Goal: Task Accomplishment & Management: Complete application form

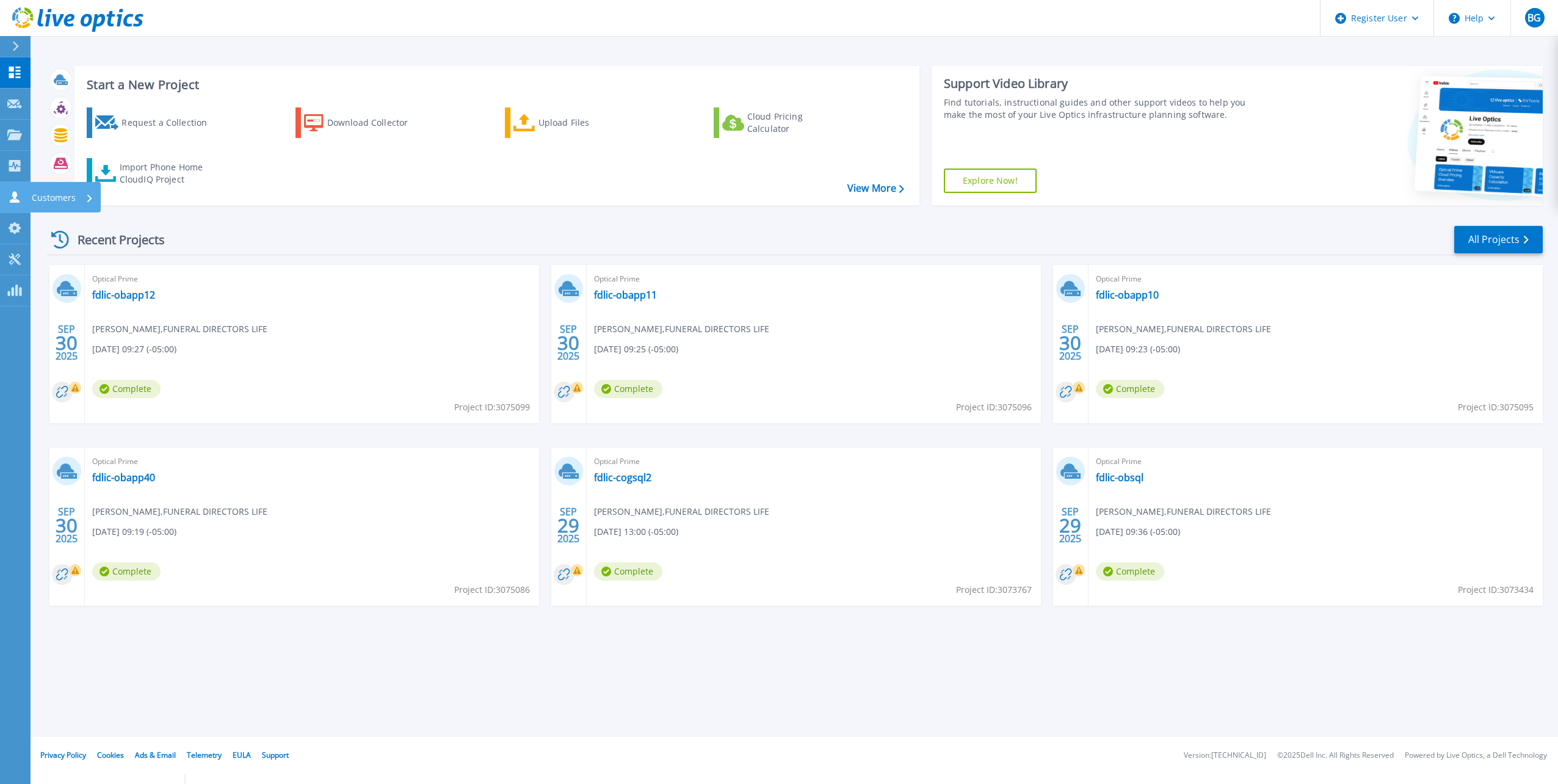
click at [10, 201] on icon at bounding box center [14, 197] width 14 height 11
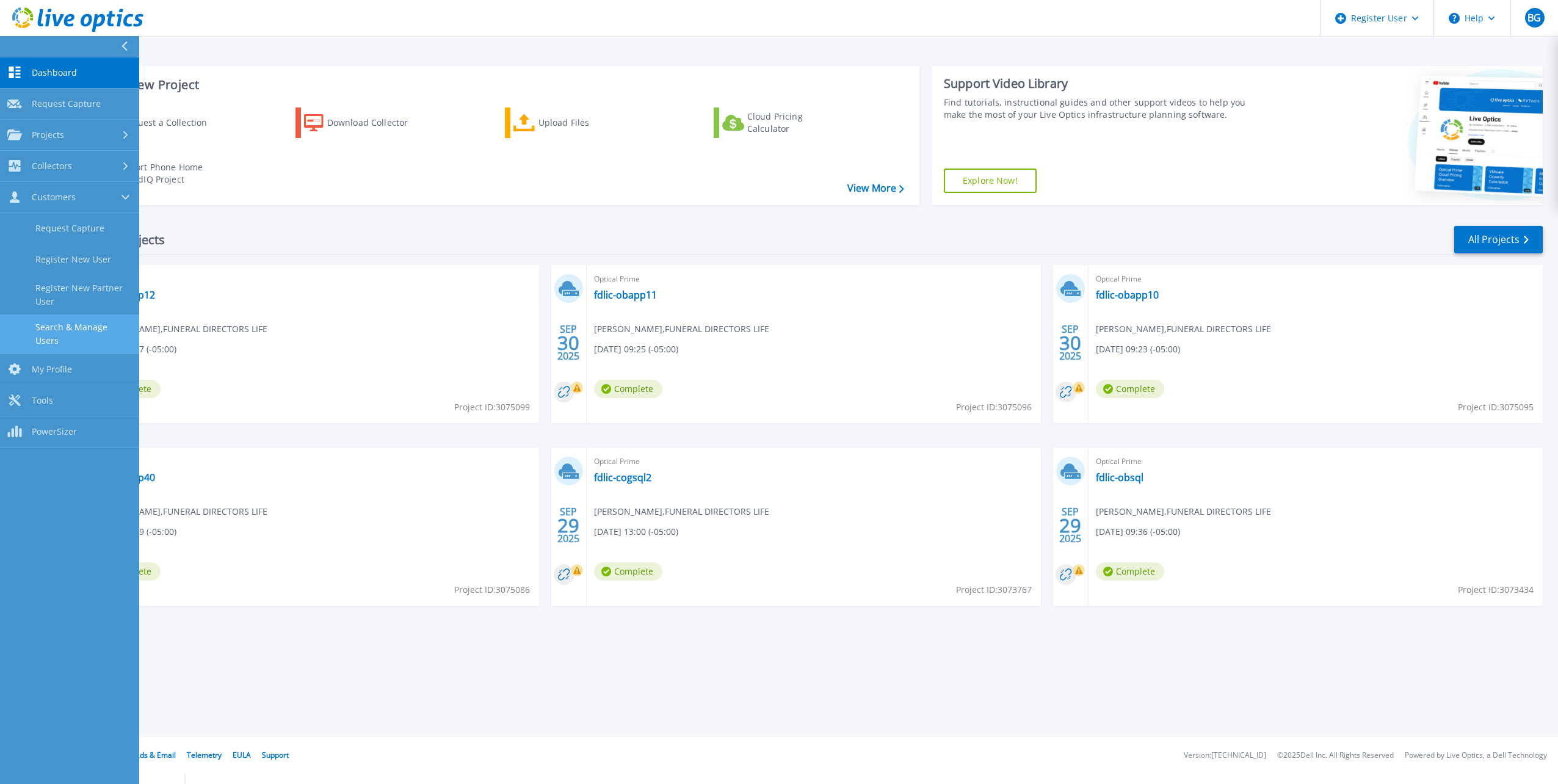
click at [70, 315] on link "Search & Manage Users" at bounding box center [70, 333] width 139 height 39
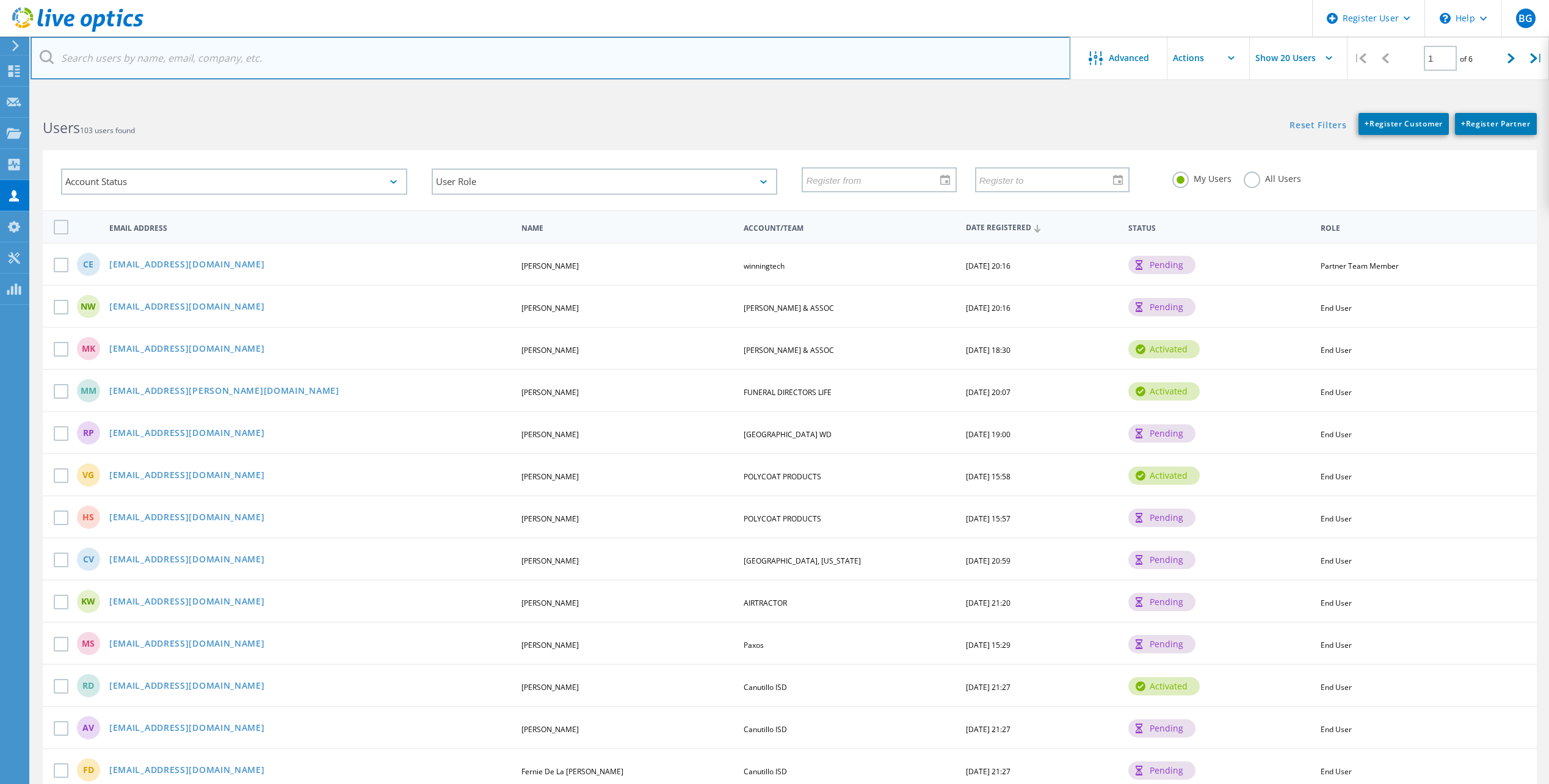
click at [433, 52] on input "text" at bounding box center [550, 57] width 1040 height 43
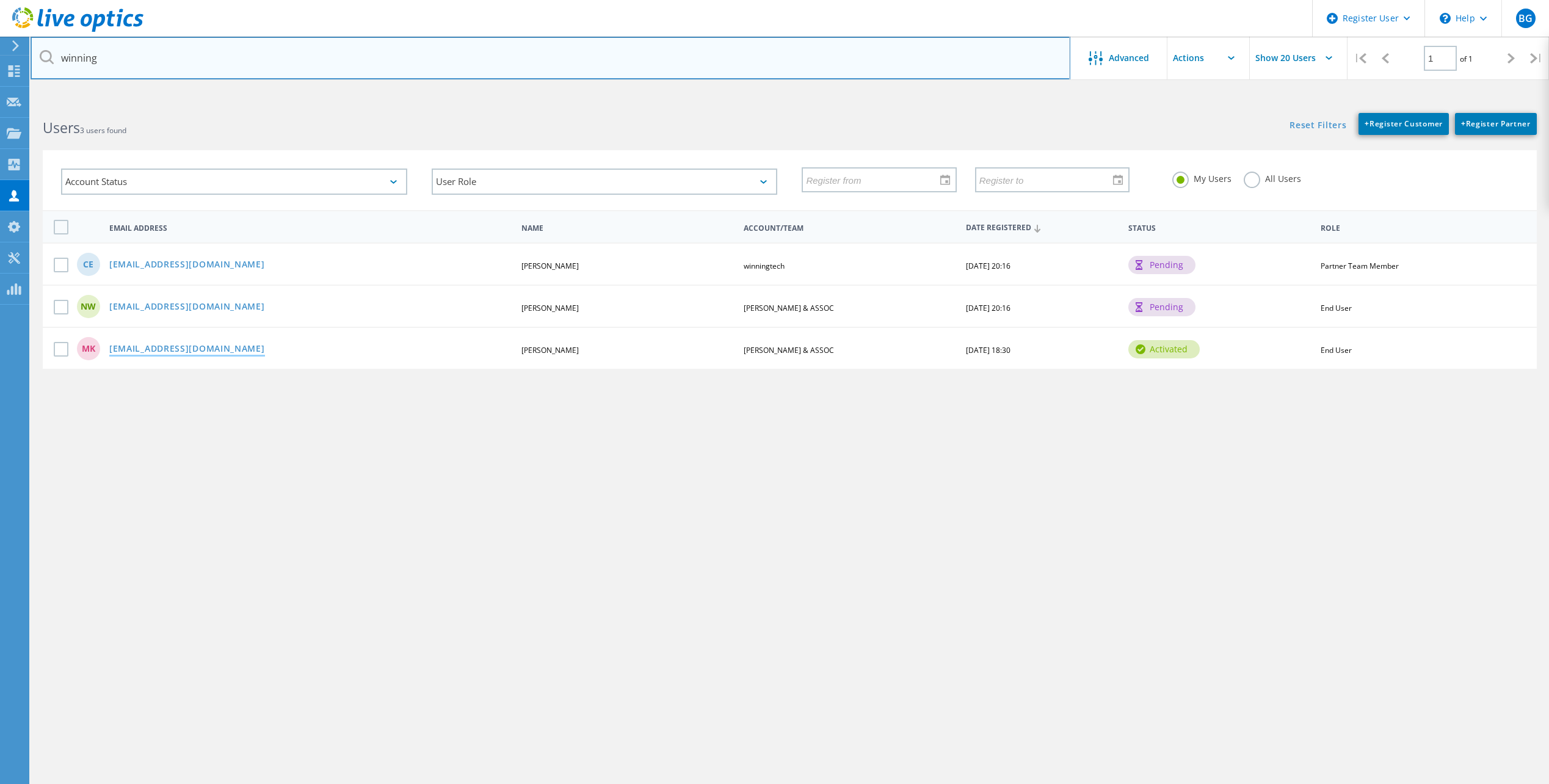
type input "winning"
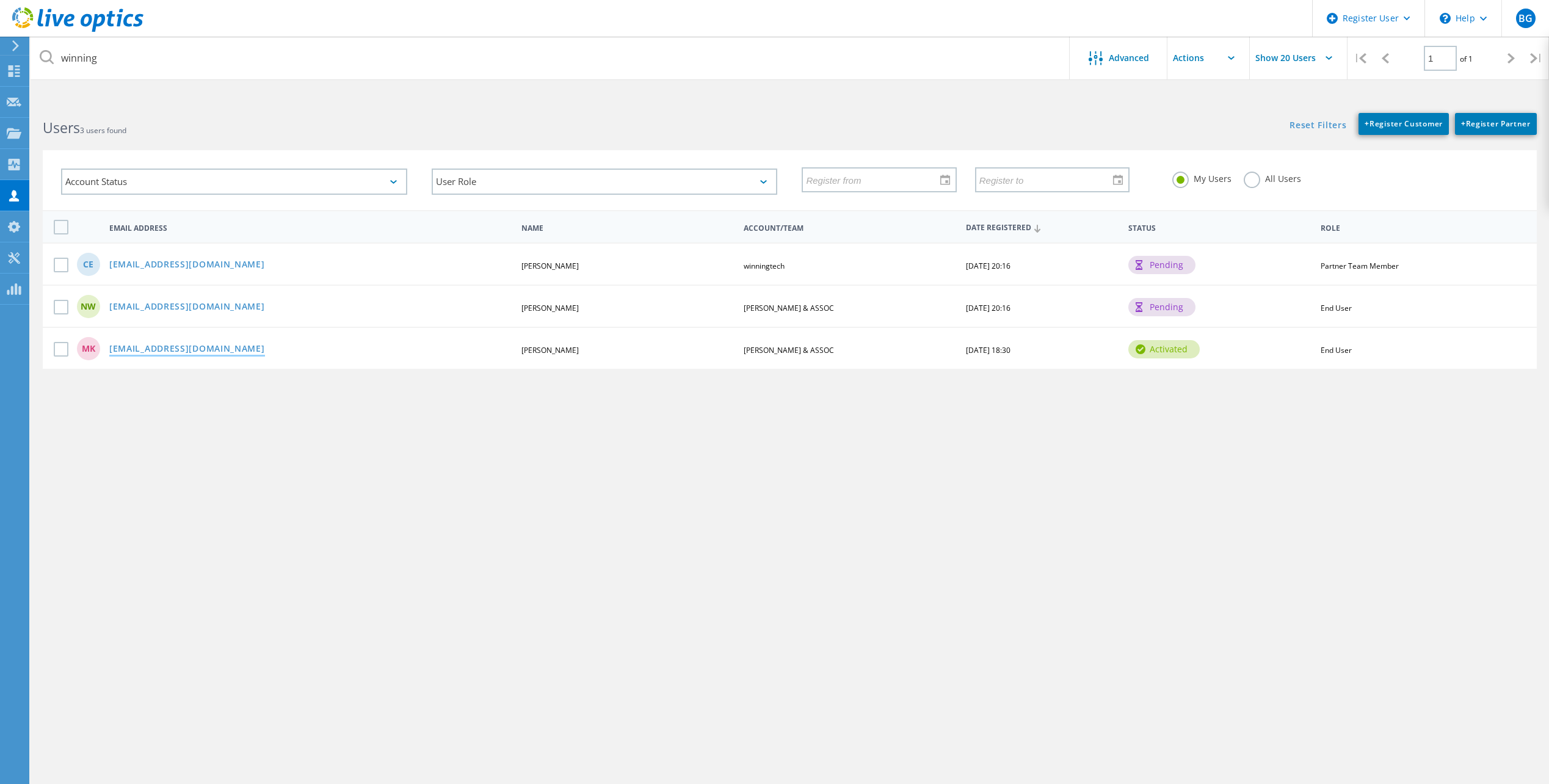
click at [202, 351] on link "[EMAIL_ADDRESS][DOMAIN_NAME]" at bounding box center [186, 350] width 156 height 11
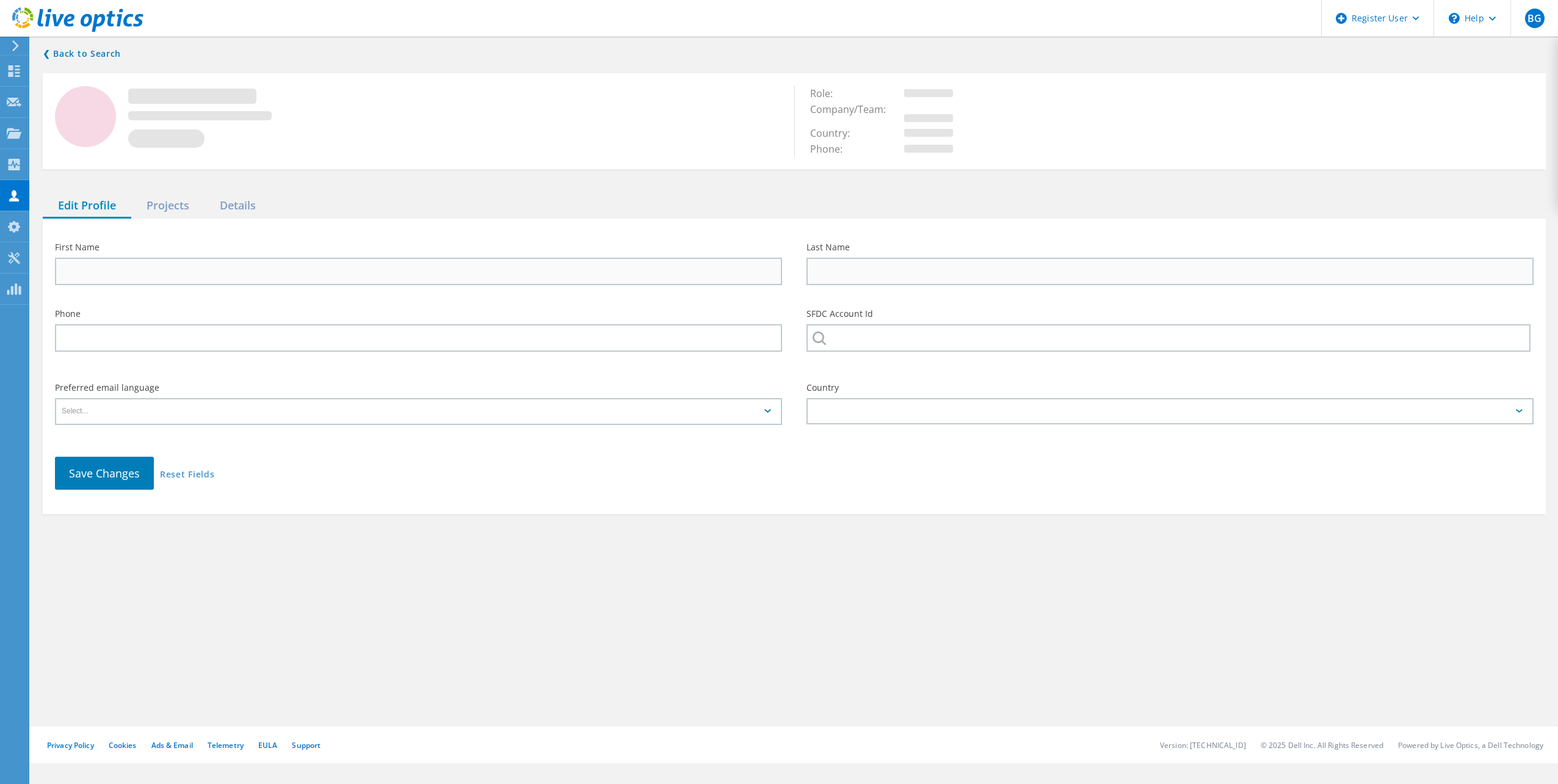
type input "Mike"
type input "Klos"
type input "[PERSON_NAME] & ASSOC"
type input "English"
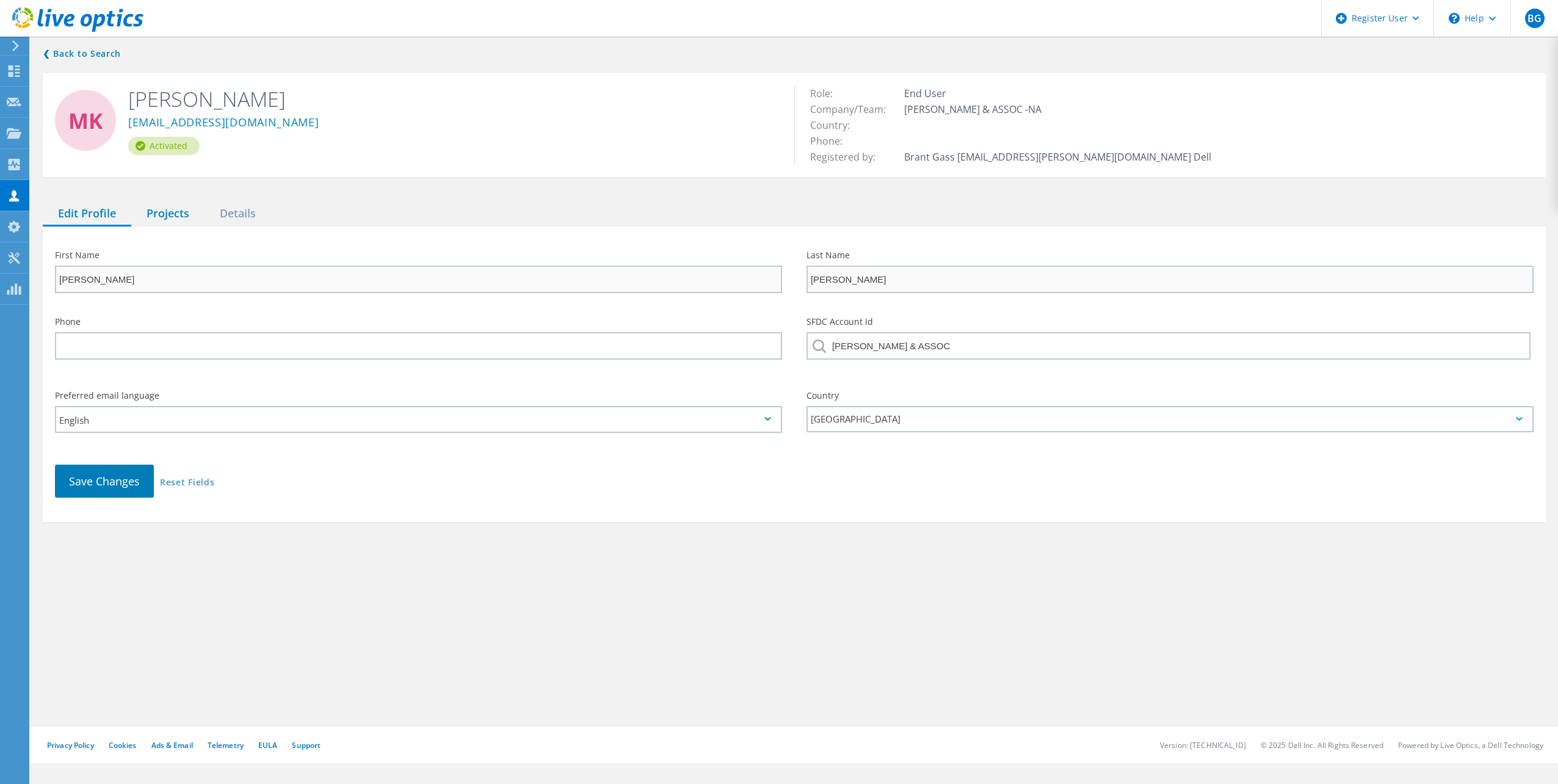
click at [172, 207] on div "Projects" at bounding box center [167, 214] width 74 height 25
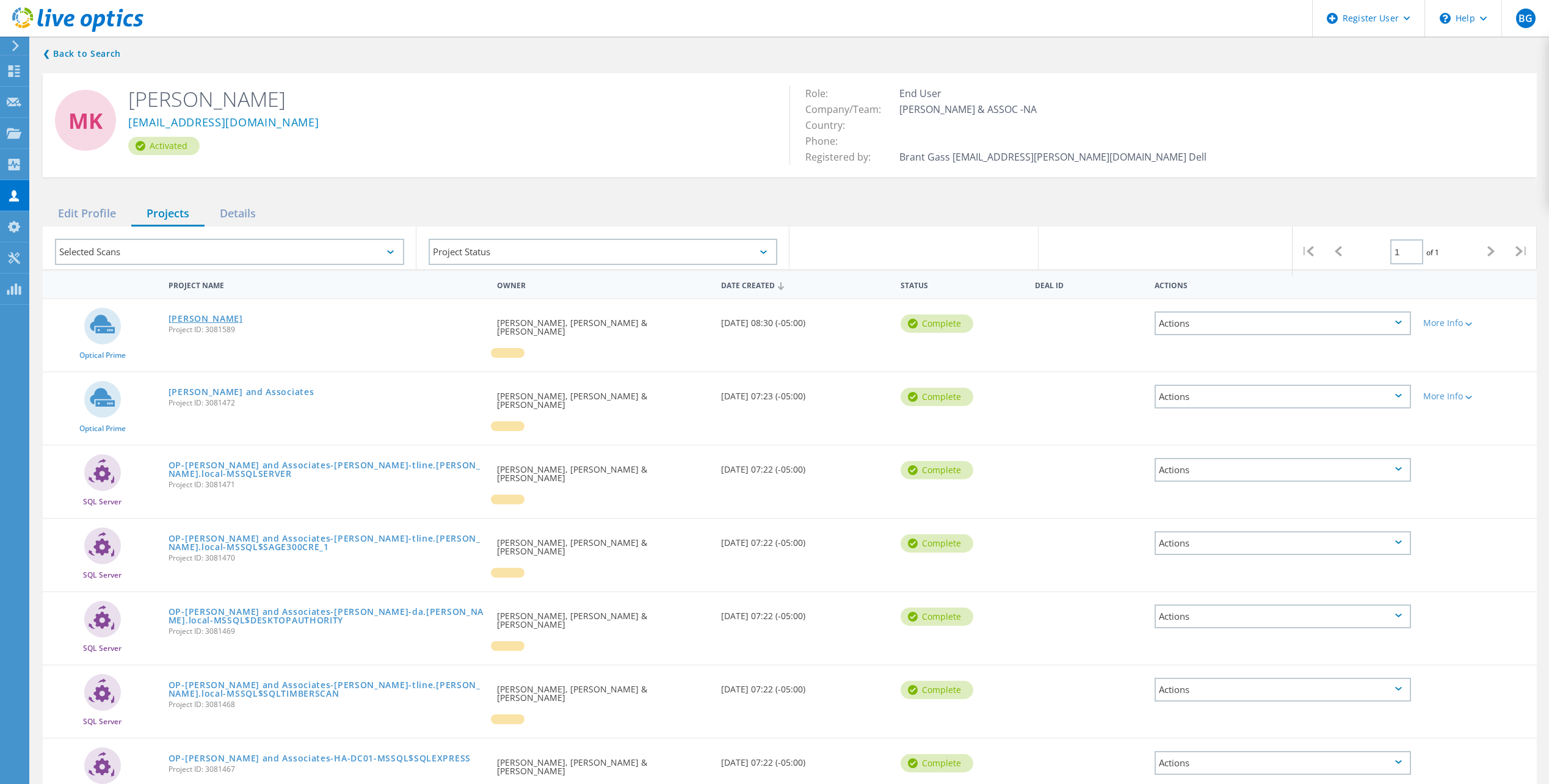
click at [193, 321] on link "Humphrey" at bounding box center [205, 318] width 74 height 9
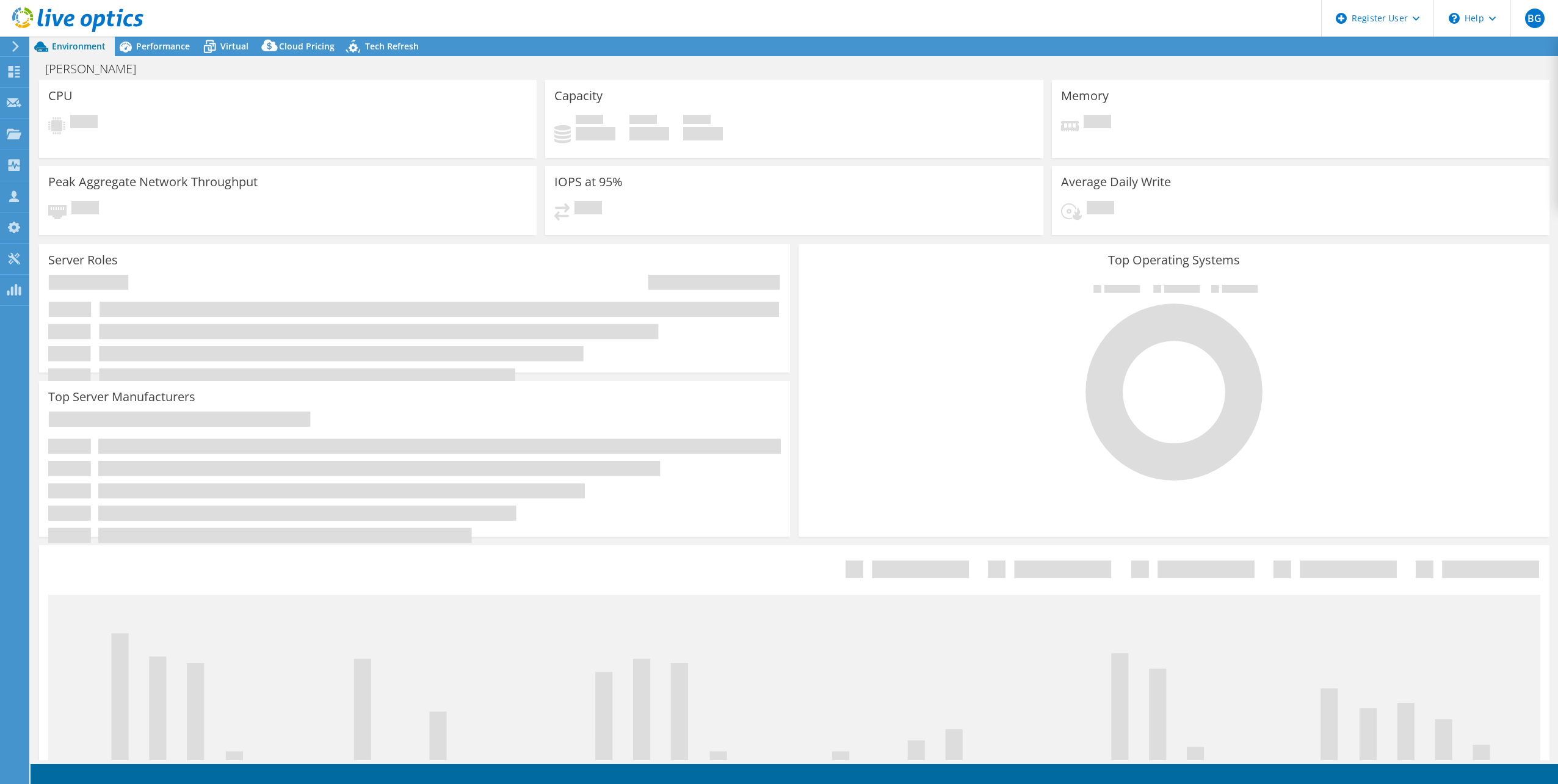
select select "USD"
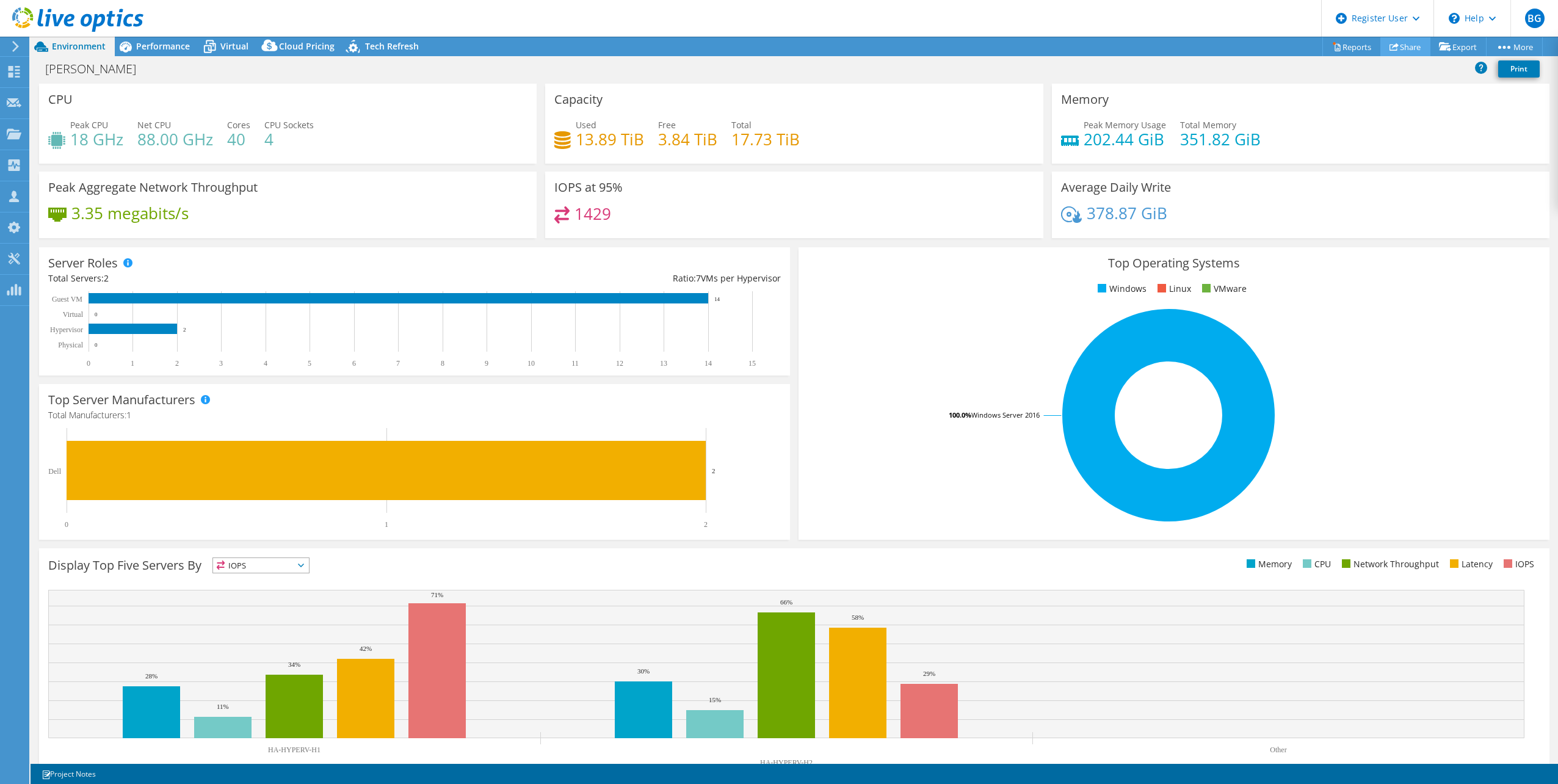
click at [1416, 50] on link "Share" at bounding box center [1405, 47] width 50 height 19
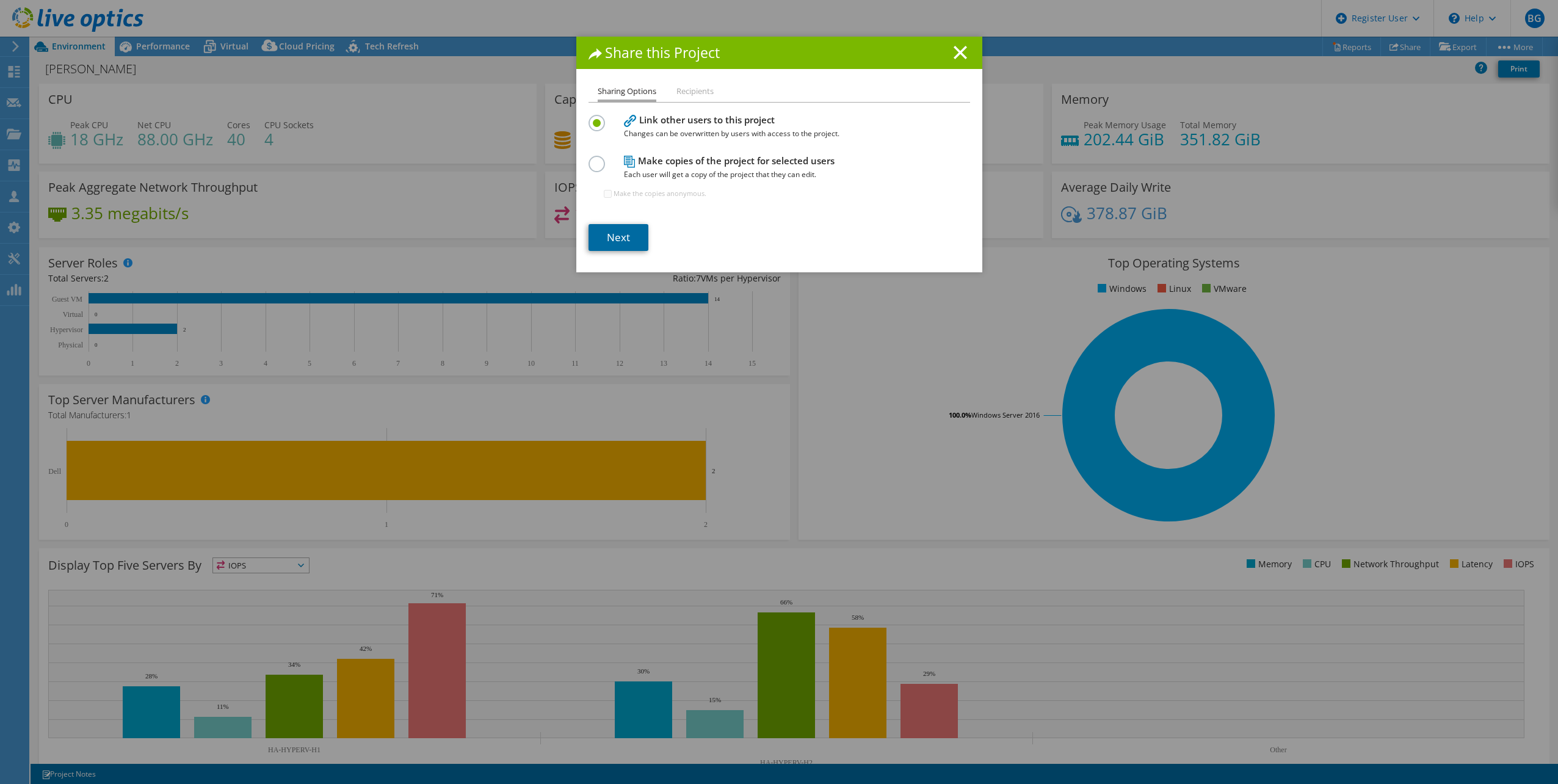
click at [615, 226] on link "Next" at bounding box center [618, 238] width 60 height 27
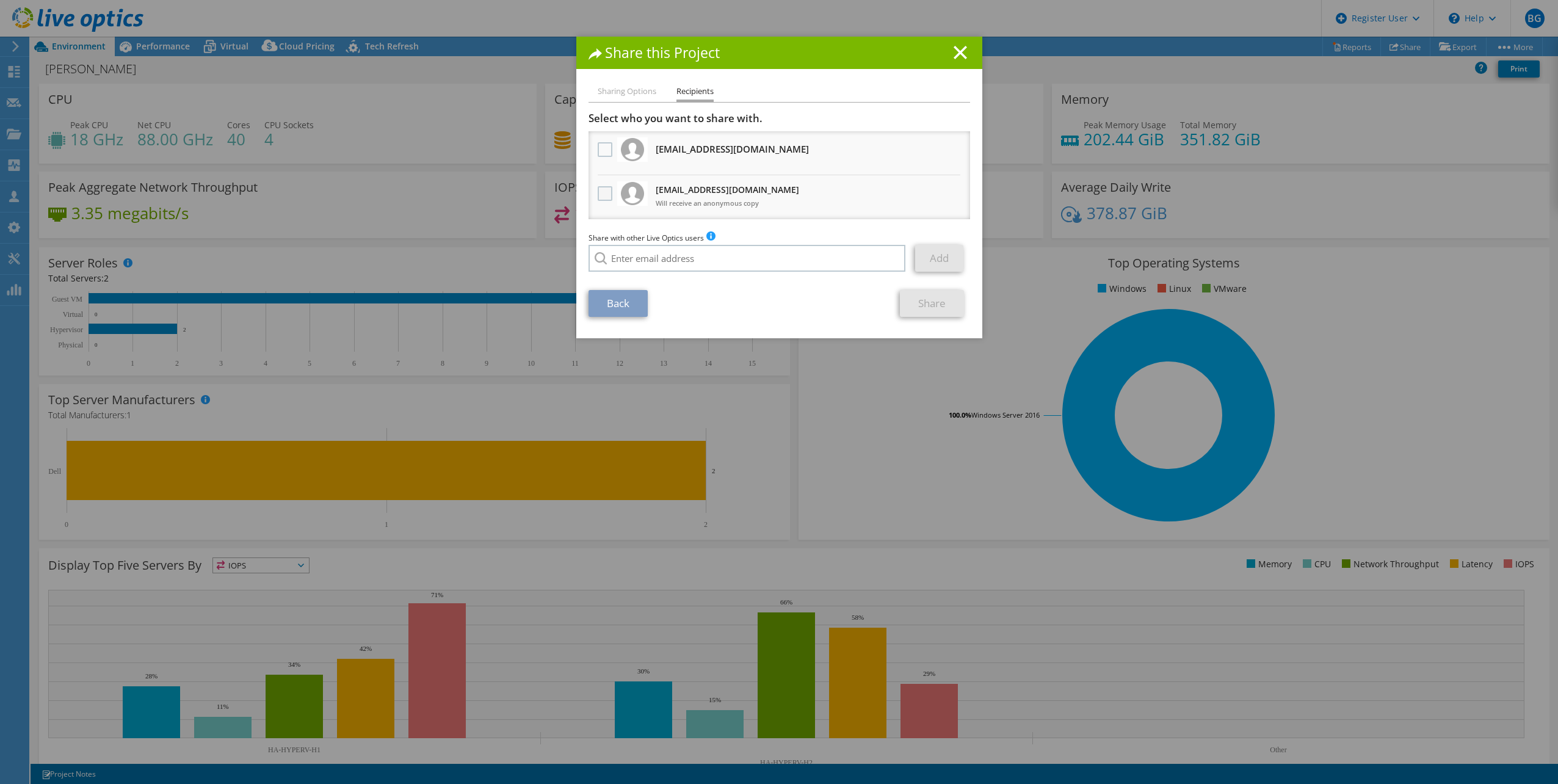
click at [602, 189] on label at bounding box center [607, 193] width 18 height 14
click at [0, 0] on input "checkbox" at bounding box center [0, 0] width 0 height 0
click at [905, 300] on link "Share" at bounding box center [931, 304] width 64 height 27
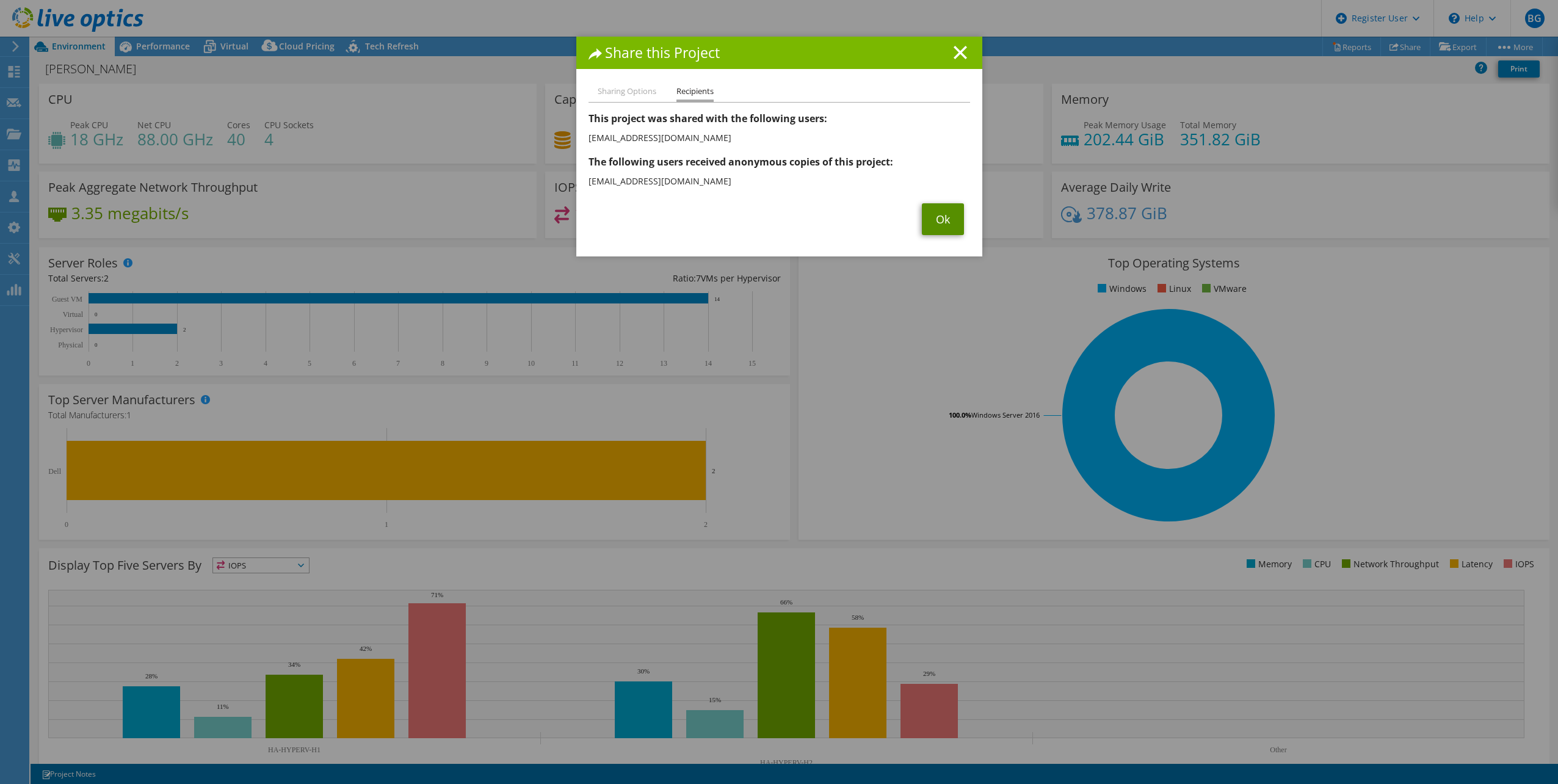
click at [941, 213] on link "Ok" at bounding box center [943, 219] width 42 height 32
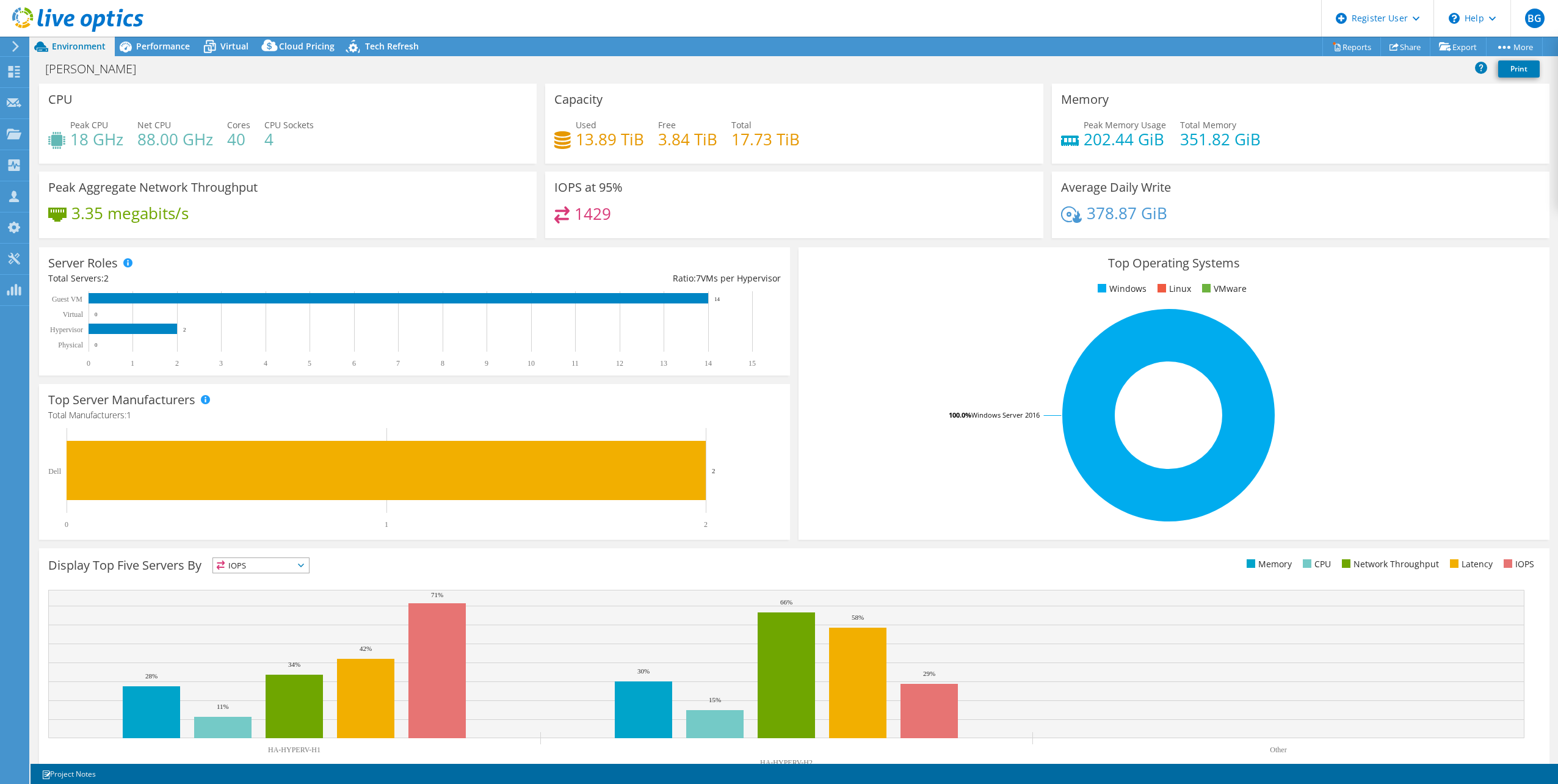
click at [788, 385] on div "Top Server Manufacturers Manufacturers are shown for physical servers and hyper…" at bounding box center [414, 462] width 759 height 164
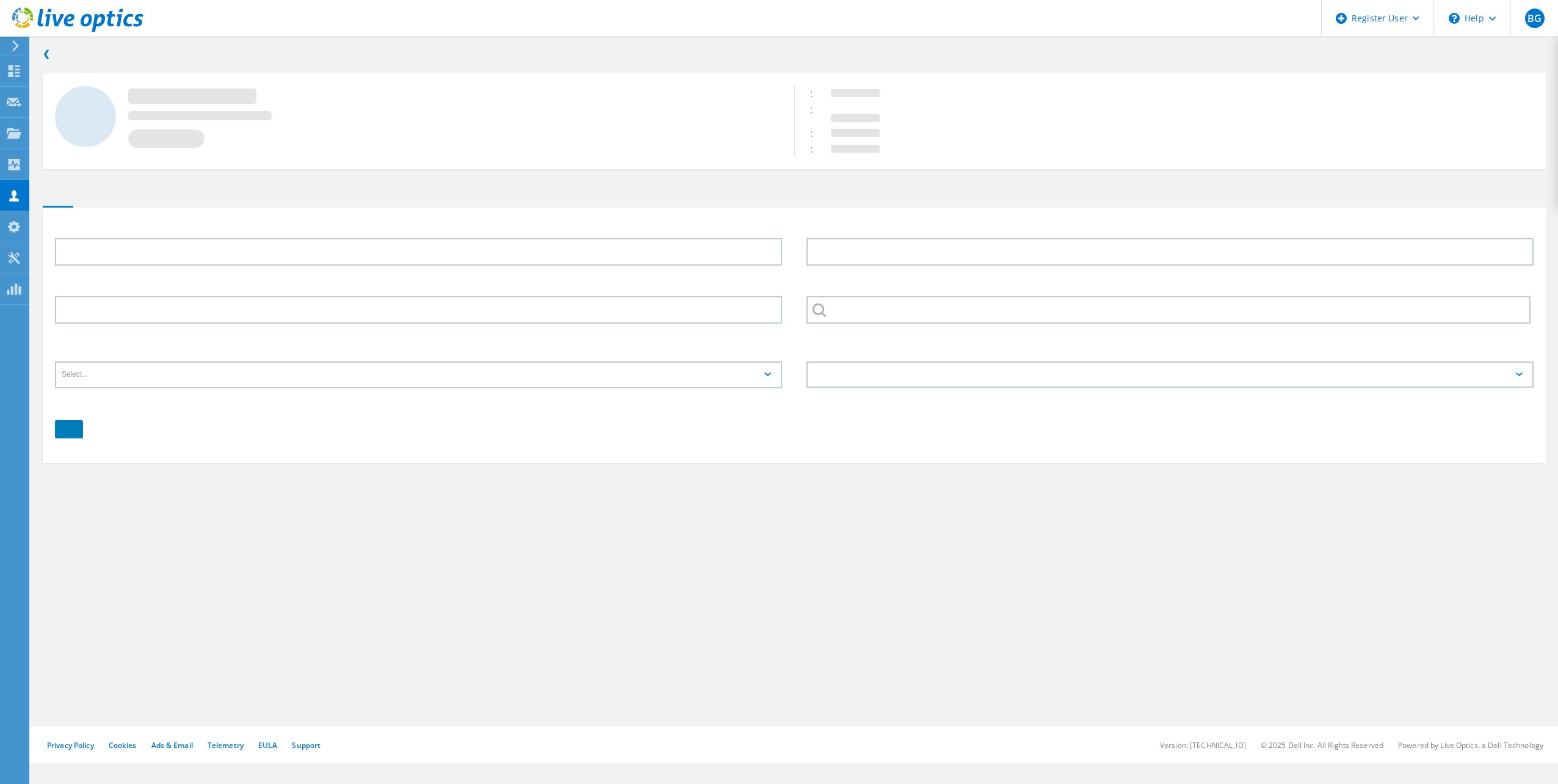
type input "[PERSON_NAME]"
type input "[PERSON_NAME] & ASSOC"
type input "English"
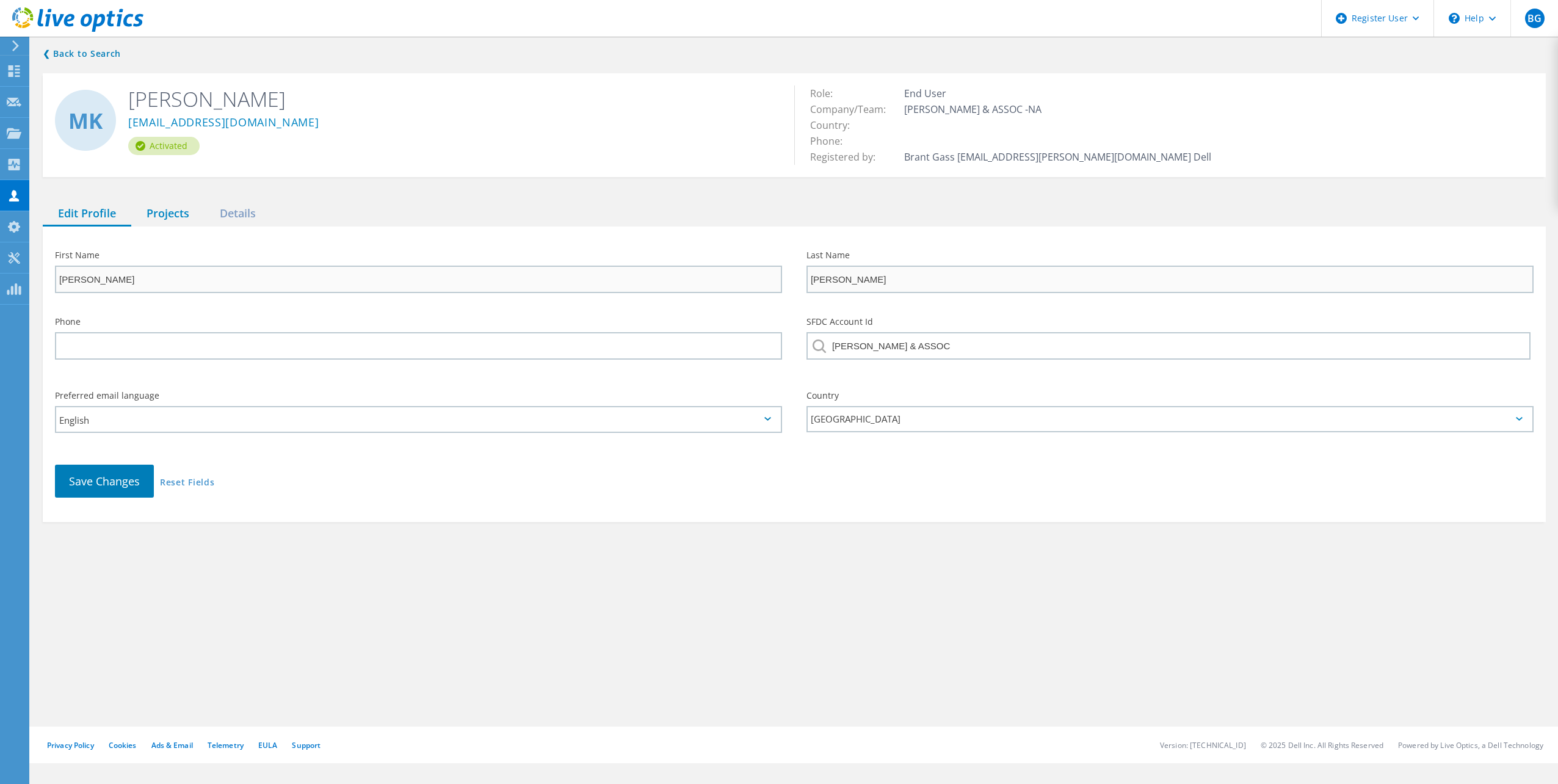
click at [157, 214] on div "Projects" at bounding box center [167, 214] width 74 height 25
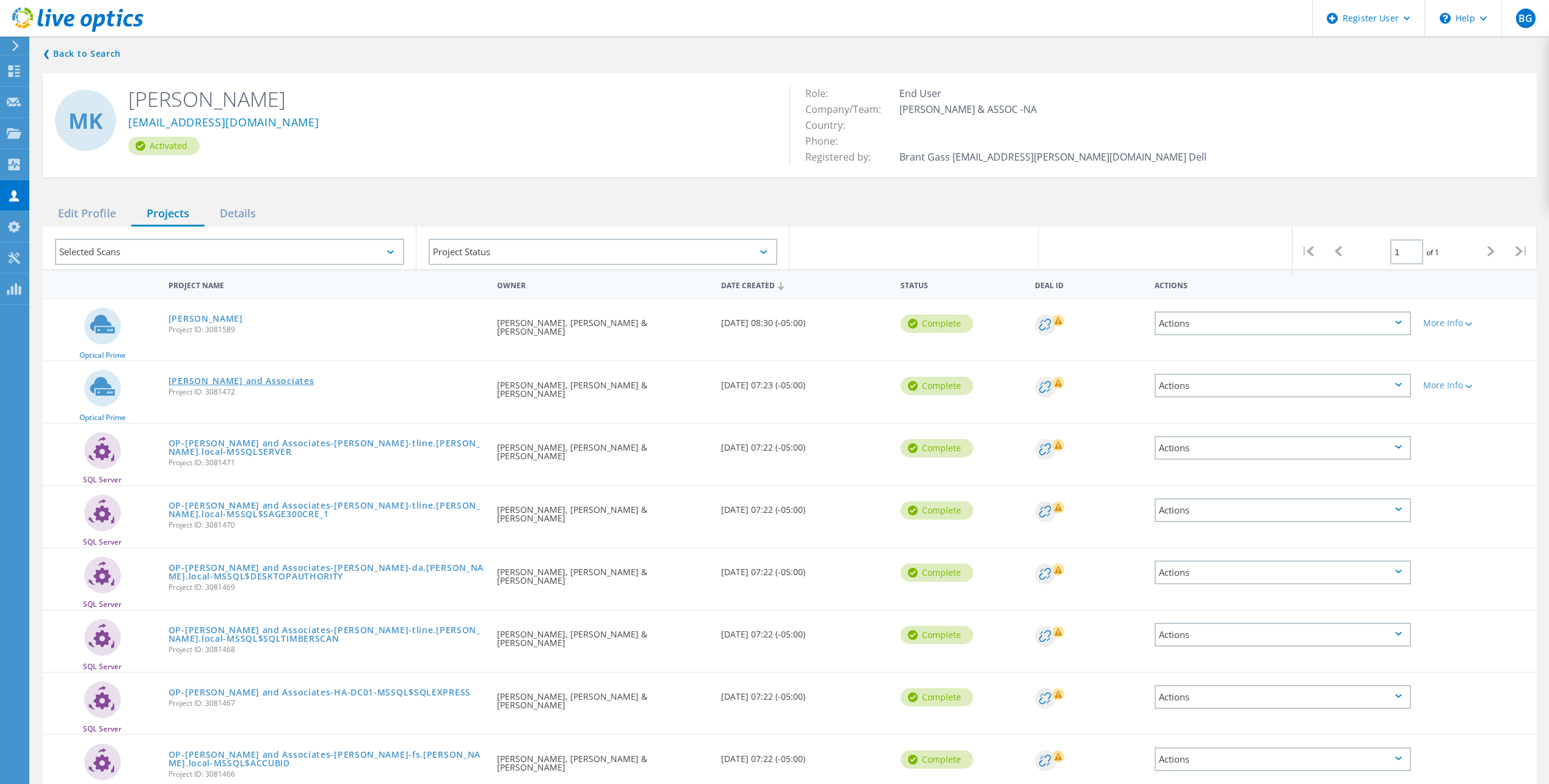
click at [238, 378] on link "[PERSON_NAME] and Associates" at bounding box center [241, 380] width 146 height 9
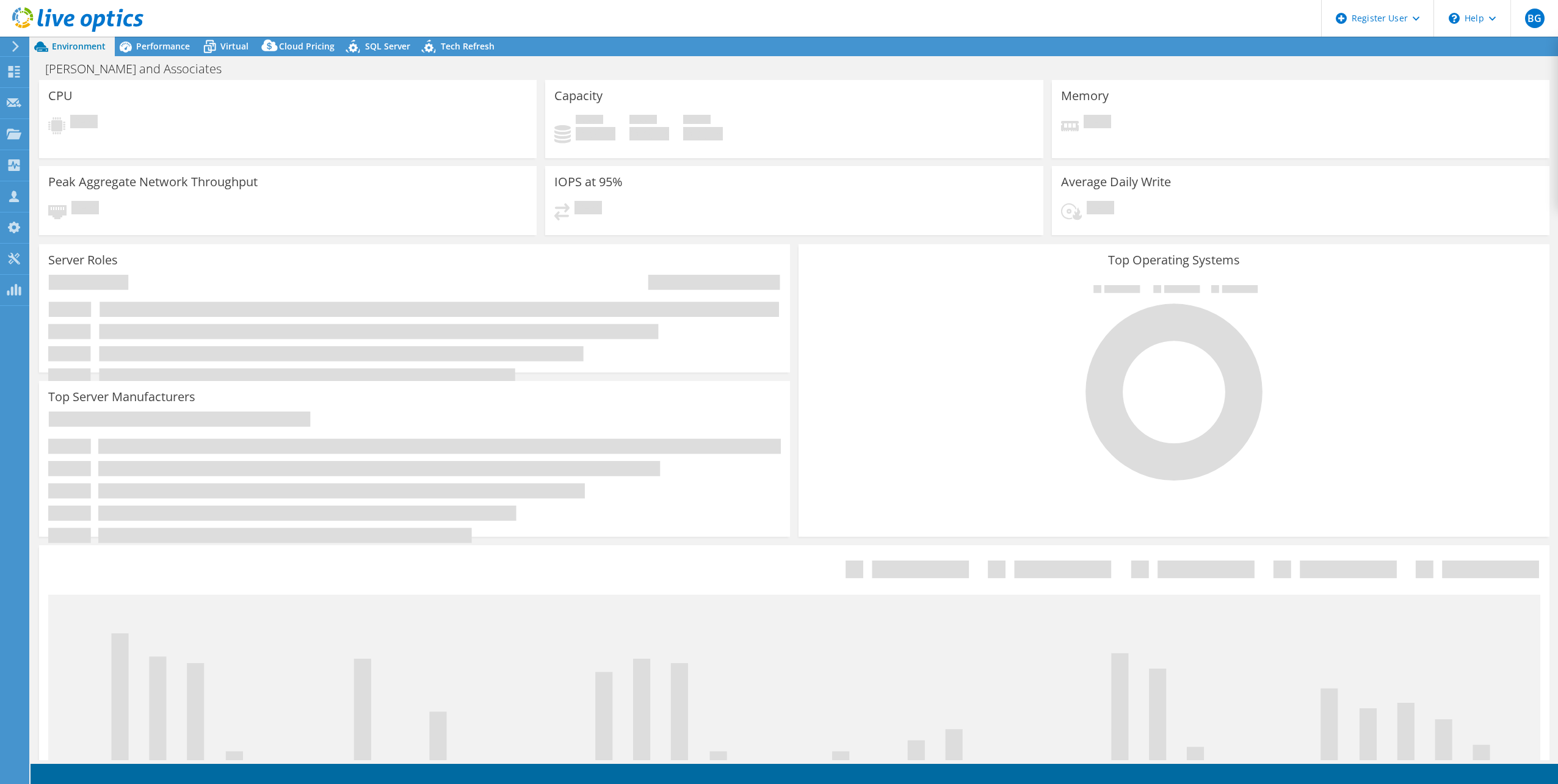
select select "USD"
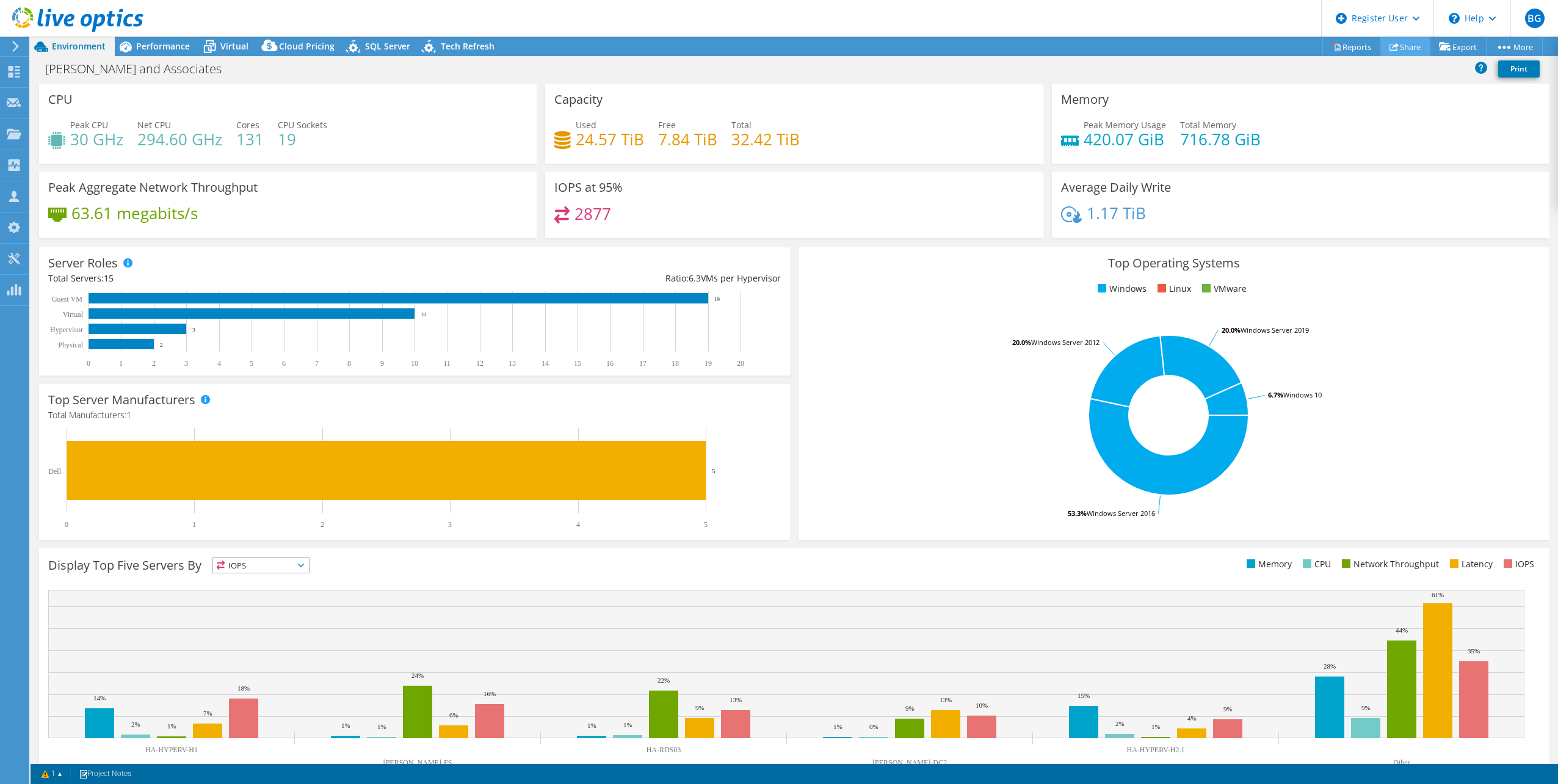
click at [1410, 45] on link "Share" at bounding box center [1405, 47] width 50 height 19
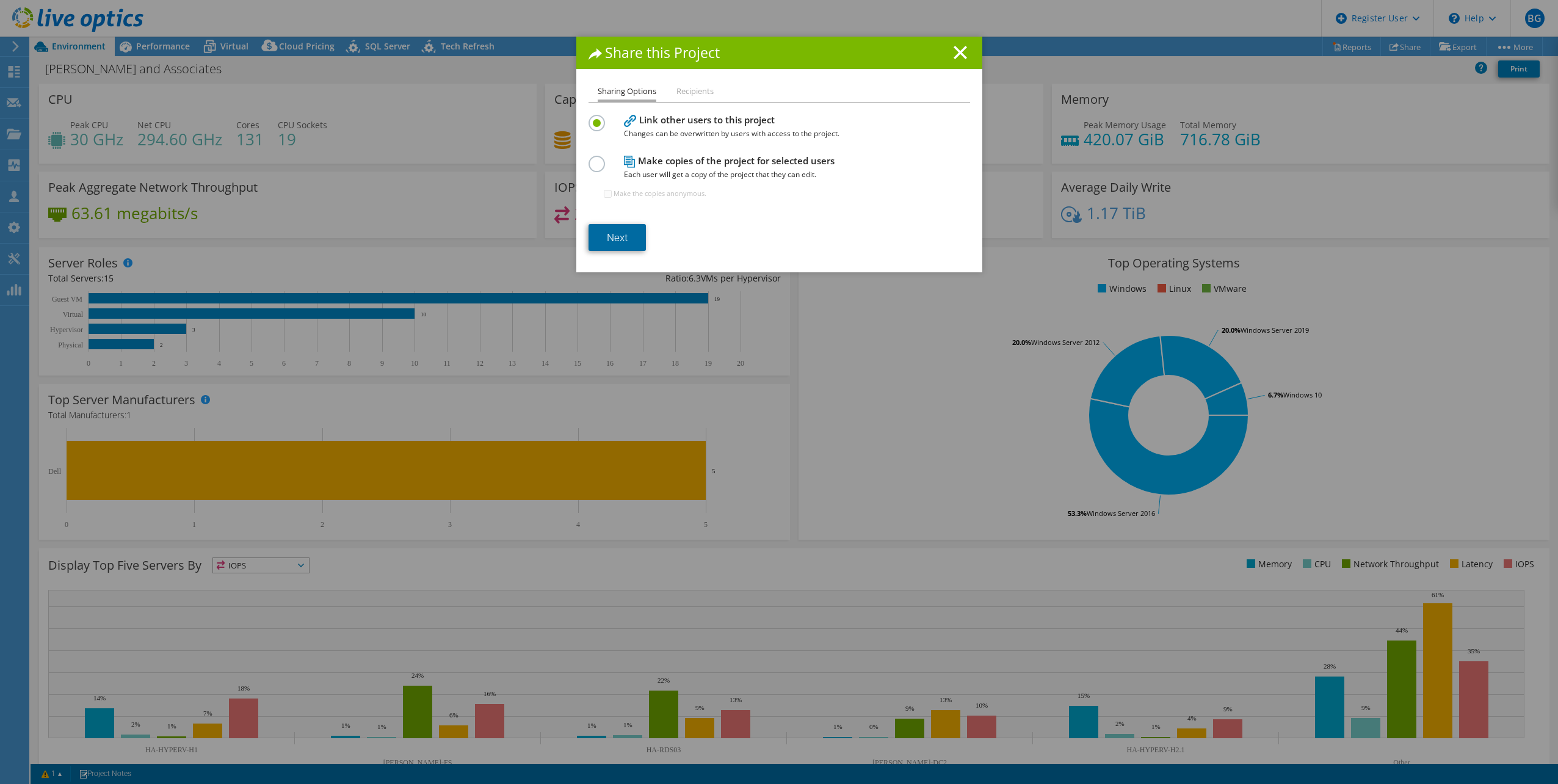
click at [620, 224] on link "Next" at bounding box center [617, 238] width 57 height 27
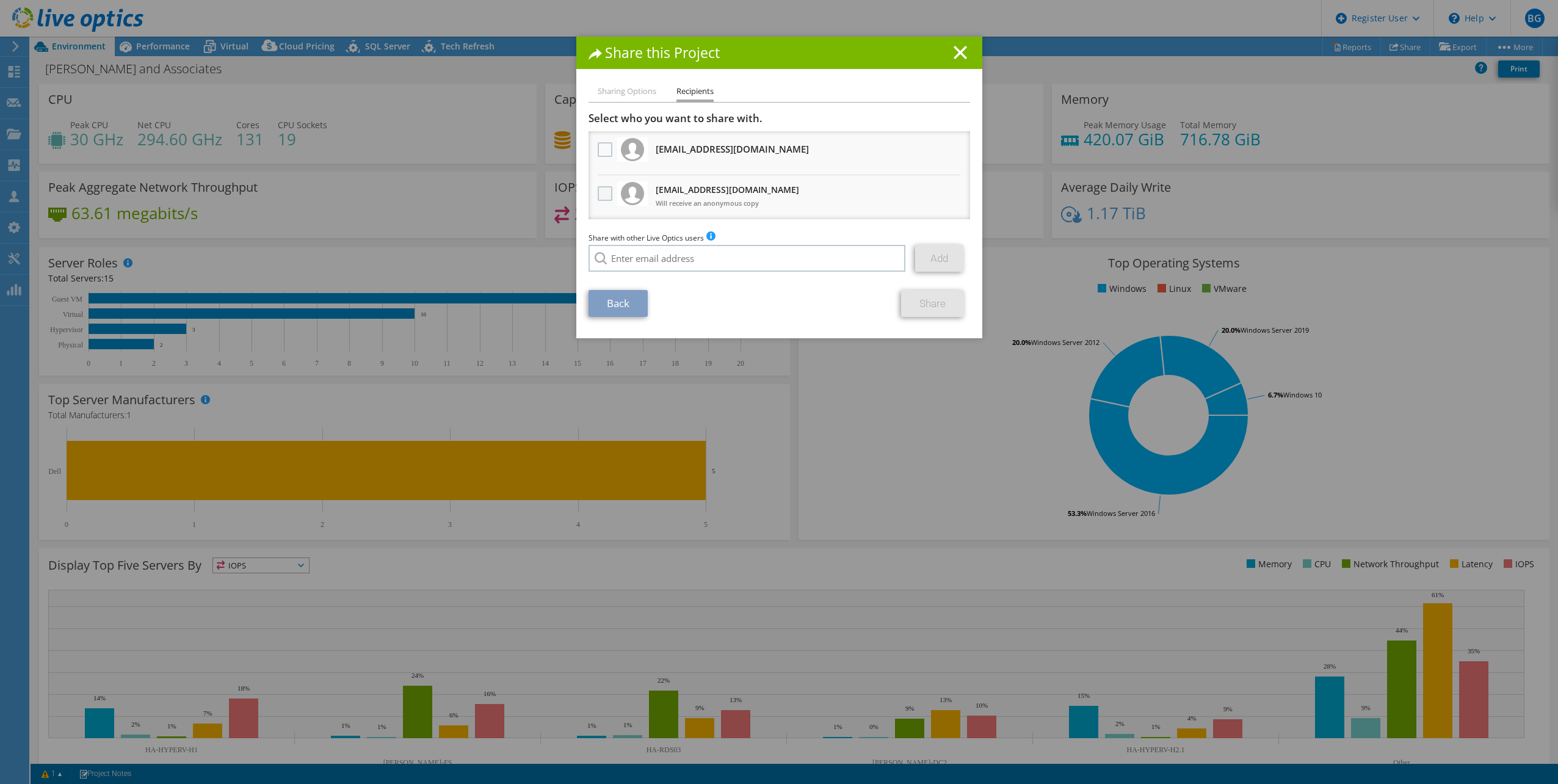
click at [605, 190] on label at bounding box center [607, 193] width 18 height 14
click at [0, 0] on input "checkbox" at bounding box center [0, 0] width 0 height 0
click at [907, 297] on link "Share" at bounding box center [932, 304] width 63 height 27
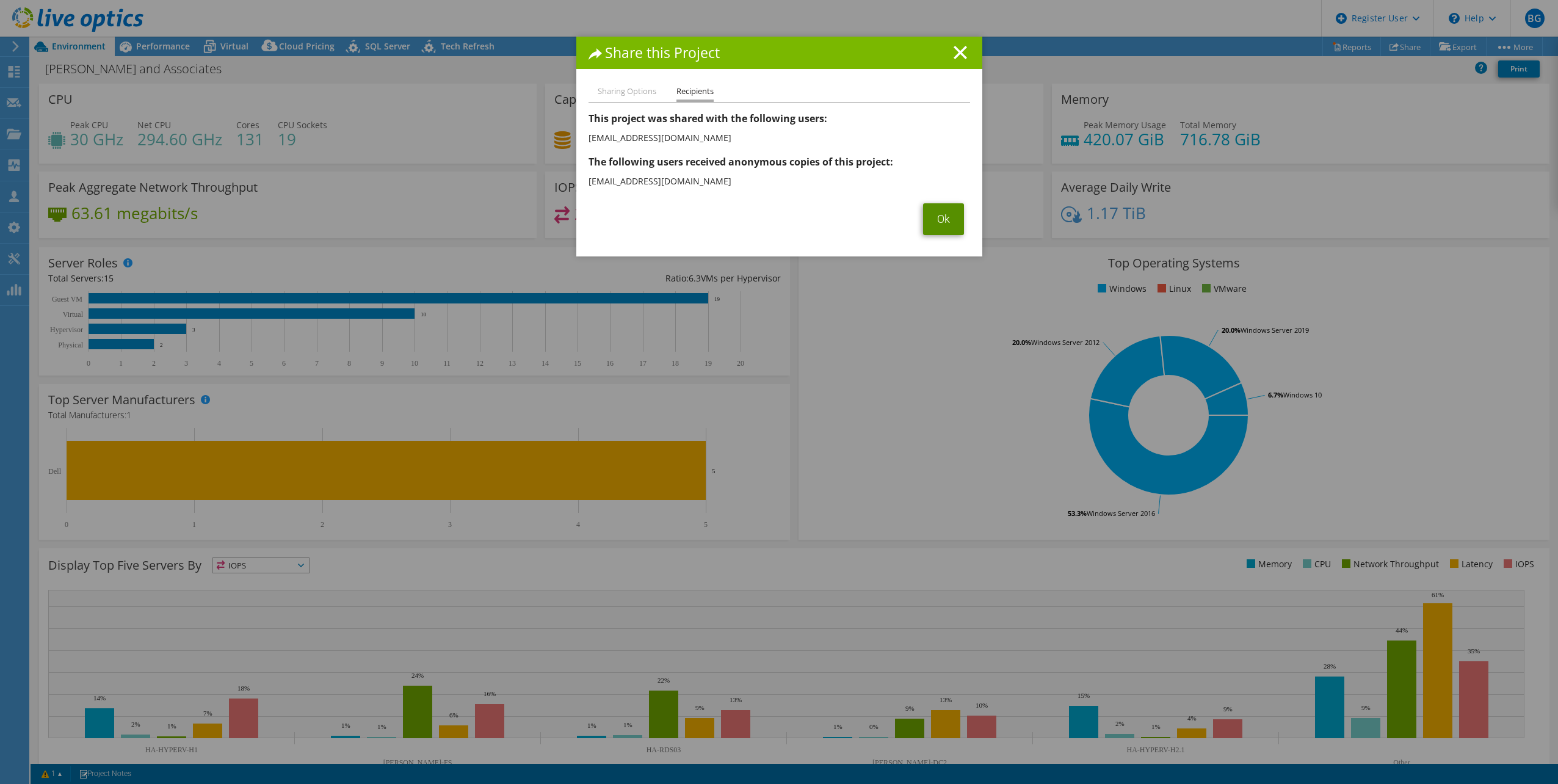
click at [924, 216] on link "Ok" at bounding box center [944, 219] width 41 height 32
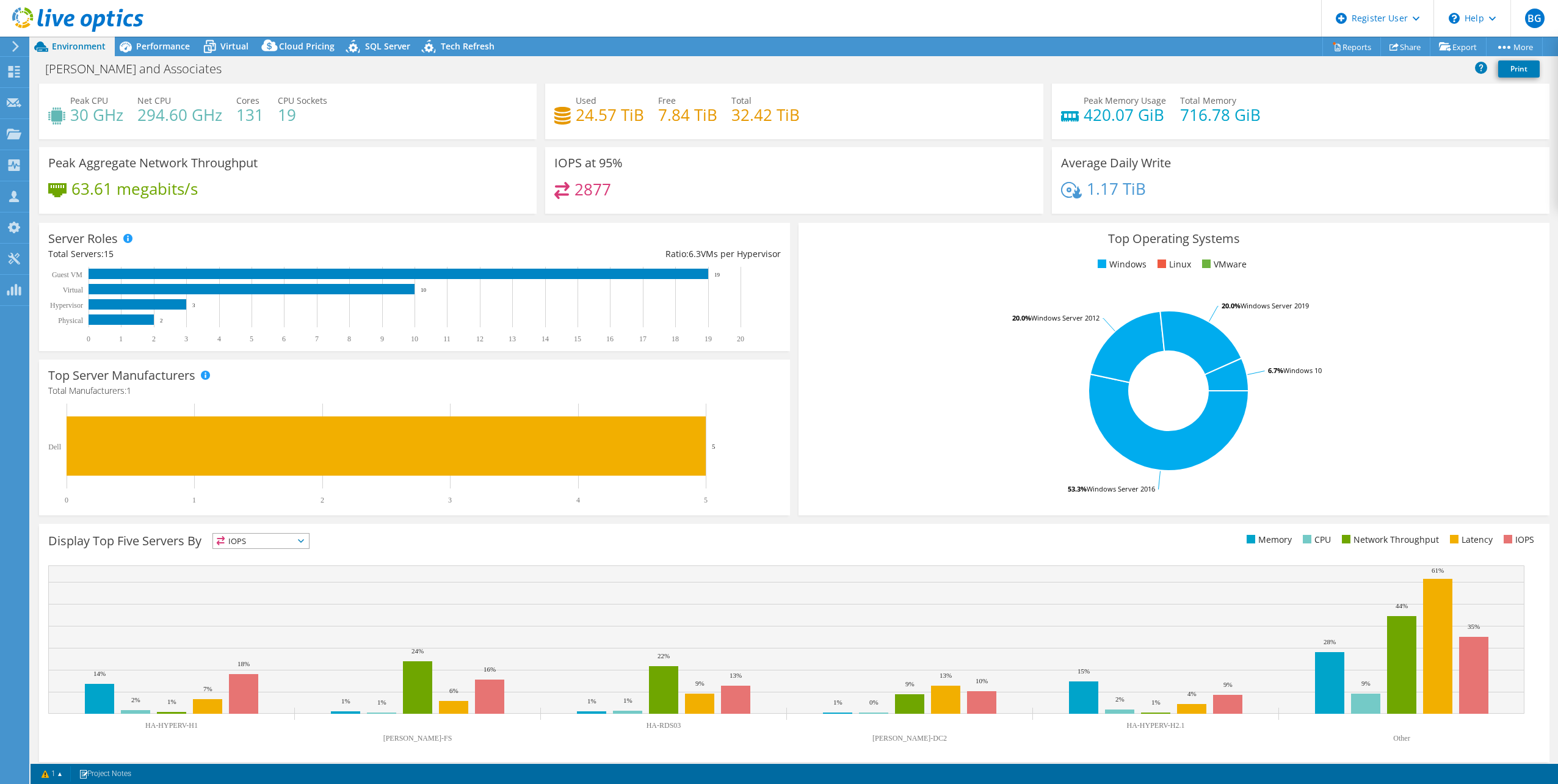
scroll to position [32, 0]
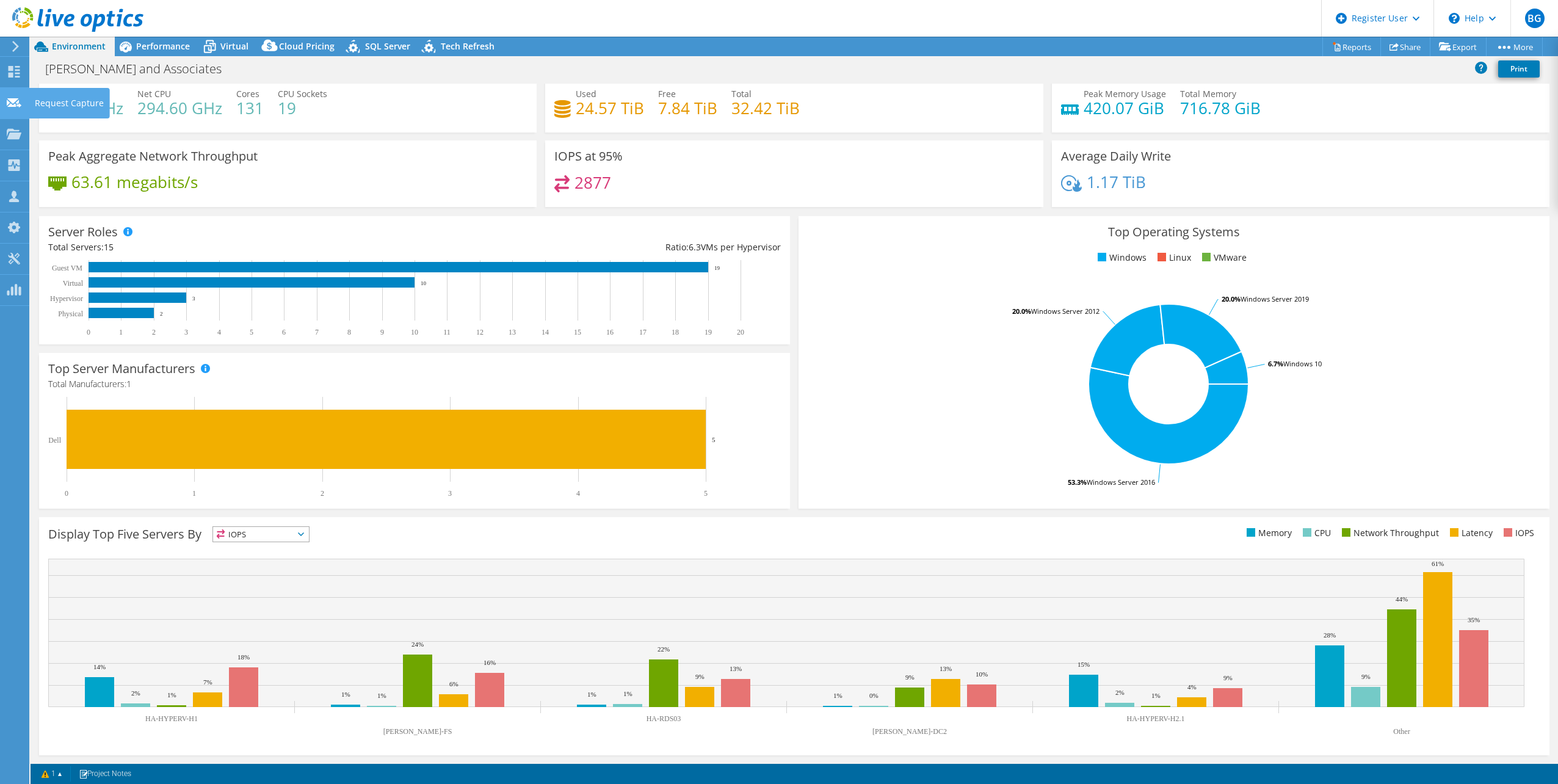
click at [8, 110] on div at bounding box center [13, 104] width 14 height 13
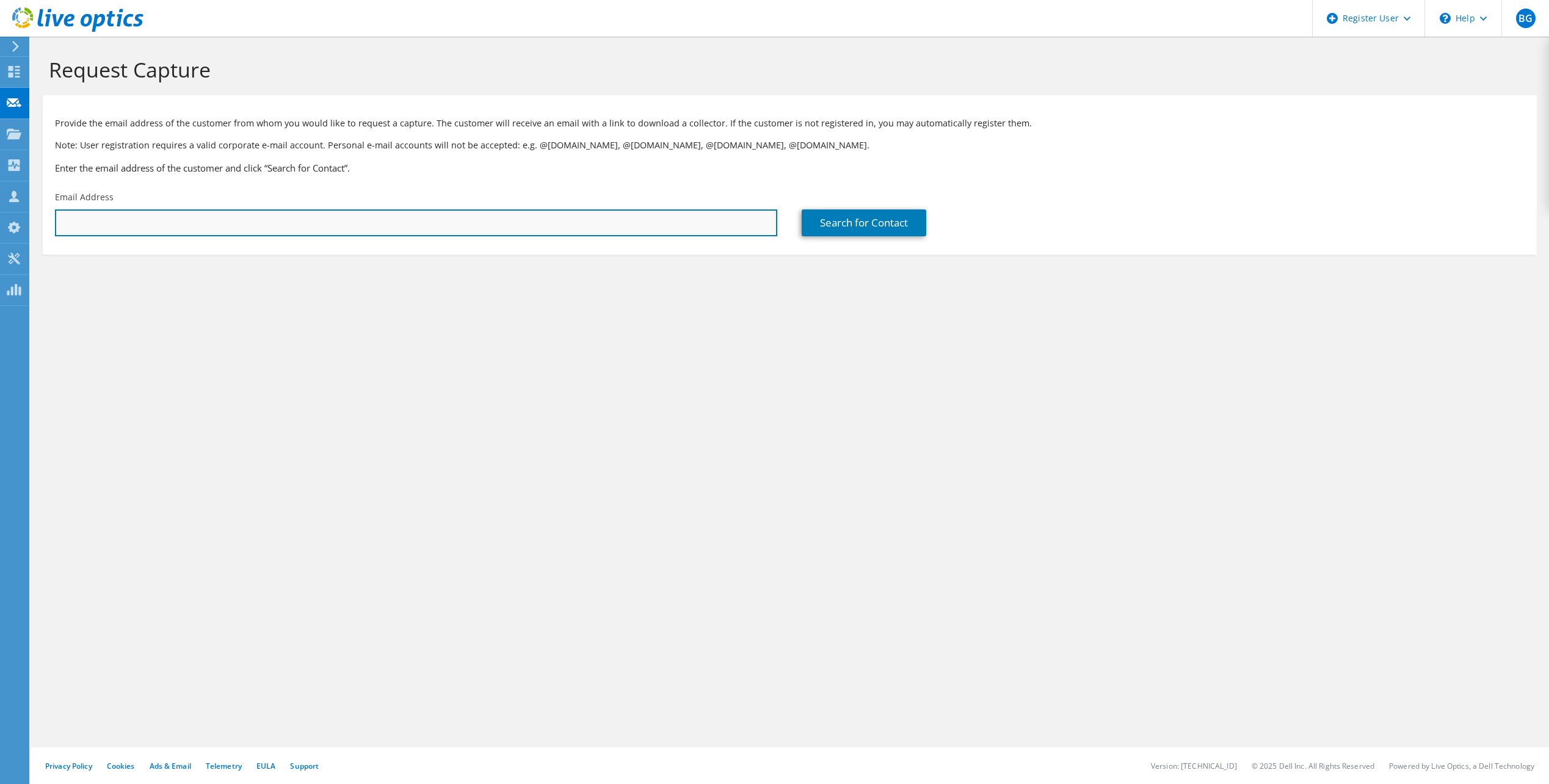
click at [224, 219] on input "text" at bounding box center [416, 222] width 722 height 27
paste input "Tim Ghetti <tim.ghetti@healthtrackrx.com>"
drag, startPoint x: 111, startPoint y: 224, endPoint x: 239, endPoint y: 227, distance: 128.0
click at [239, 227] on input "Tim Ghetti <tim.ghetti@healthtrackrx.com>" at bounding box center [416, 222] width 722 height 27
drag, startPoint x: 285, startPoint y: 219, endPoint x: 6, endPoint y: 221, distance: 279.0
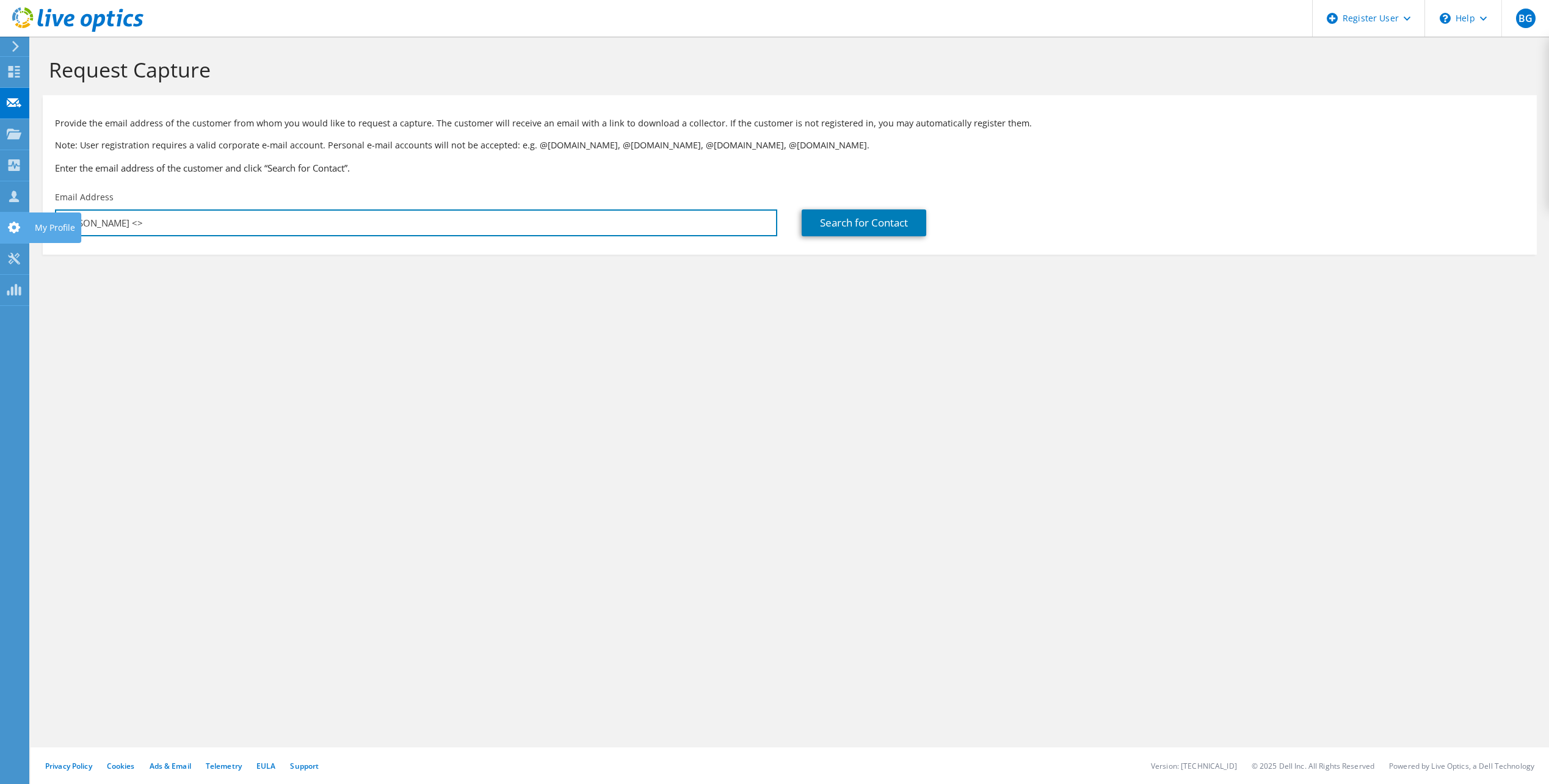
click at [4, 221] on div "BG Dell User Brant Gass Brant.Gass@dell.com Dell My Profile Log Out \n Help Exp…" at bounding box center [774, 392] width 1549 height 784
drag, startPoint x: 164, startPoint y: 222, endPoint x: 50, endPoint y: 218, distance: 114.1
click at [50, 218] on div "Email Address Tim Ghetti <>" at bounding box center [416, 214] width 747 height 57
paste input "tim.ghetti@healthtrackrx.com"
type input "tim.ghetti@healthtrackrx.com"
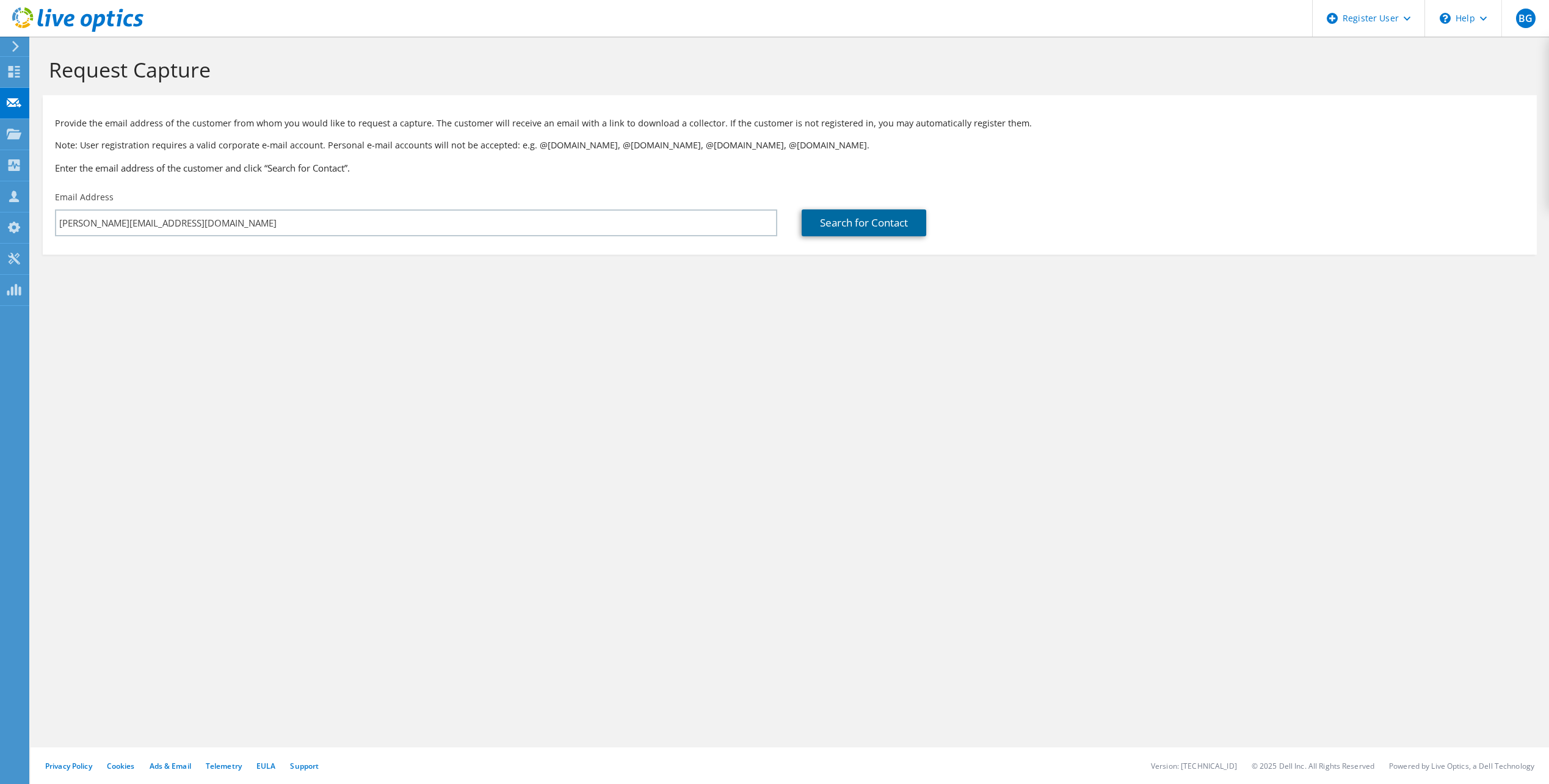
click at [823, 221] on link "Search for Contact" at bounding box center [863, 222] width 124 height 27
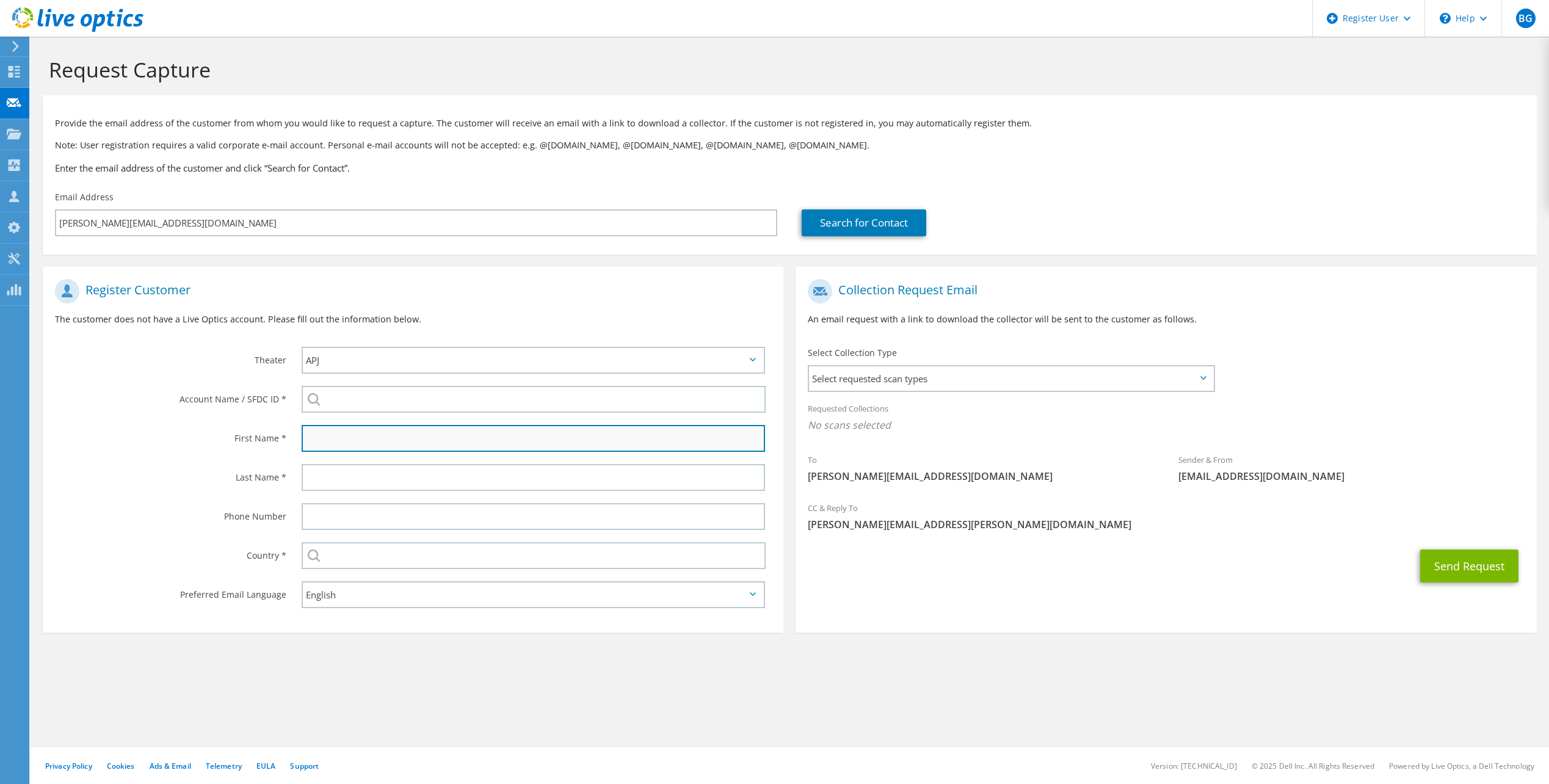
click at [477, 435] on input "text" at bounding box center [533, 438] width 463 height 27
type input "Tim"
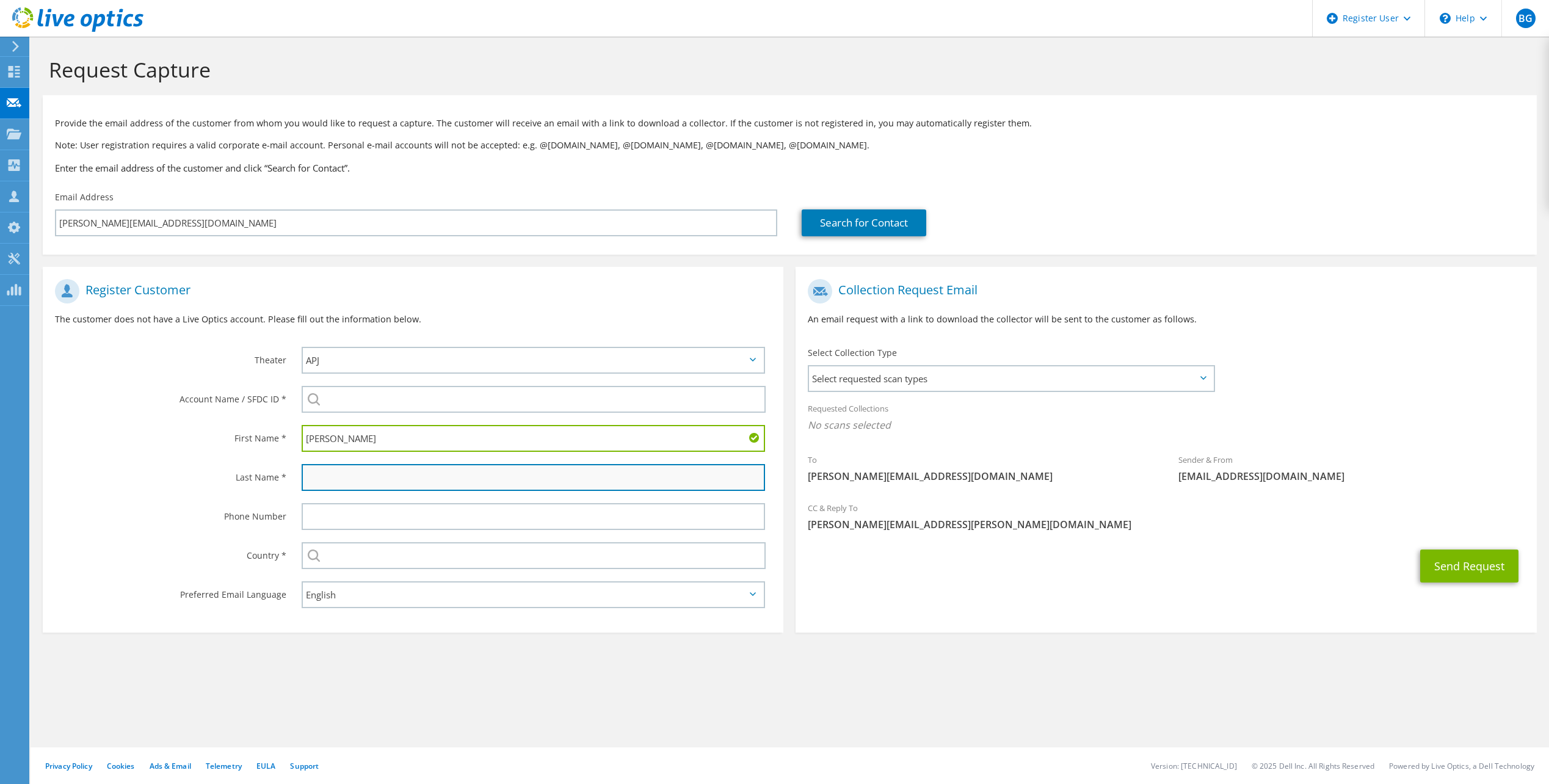
click at [434, 479] on input "text" at bounding box center [533, 477] width 463 height 27
type input "Ghetti"
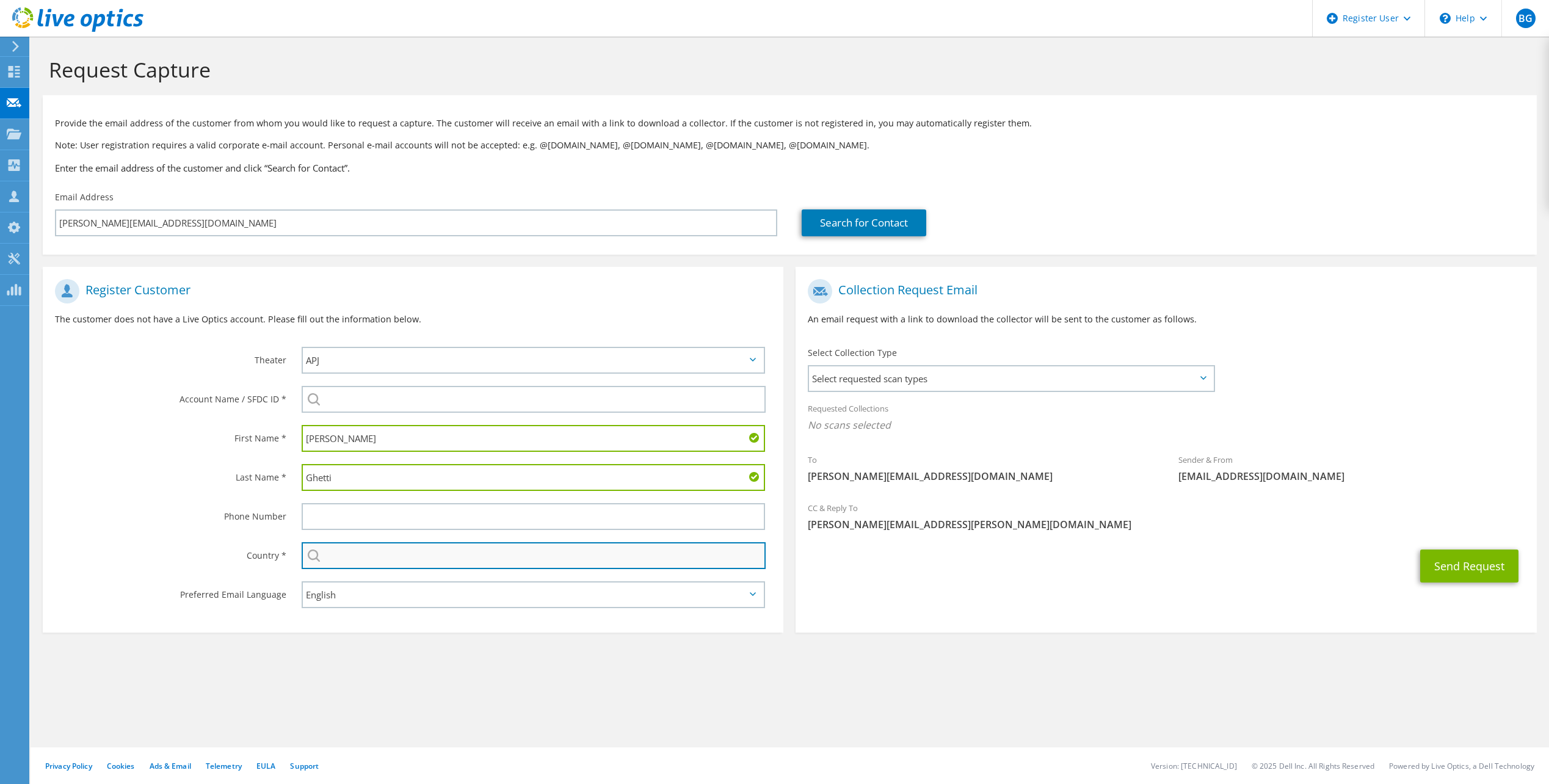
click at [403, 557] on input "text" at bounding box center [534, 556] width 464 height 27
click at [405, 572] on li "United States" at bounding box center [533, 578] width 463 height 17
type input "[GEOGRAPHIC_DATA]"
click at [564, 646] on section "Request Capture Provide the email address of the customer from whom you would l…" at bounding box center [790, 365] width 1518 height 657
click at [912, 380] on span "Select requested scan types" at bounding box center [1010, 379] width 404 height 25
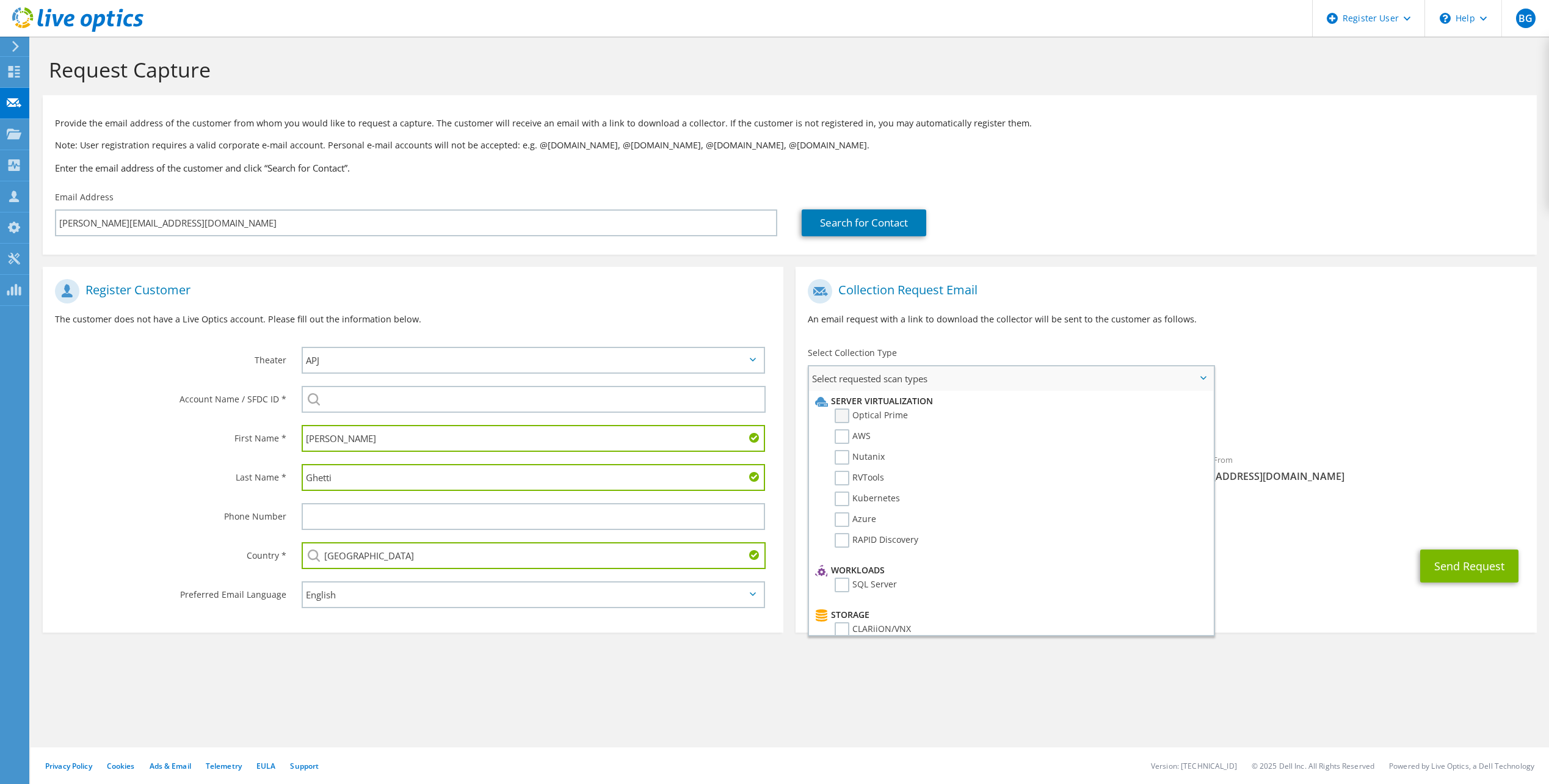
click at [898, 415] on label "Optical Prime" at bounding box center [871, 415] width 74 height 14
click at [0, 0] on input "Optical Prime" at bounding box center [0, 0] width 0 height 0
click at [855, 430] on label "AWS" at bounding box center [853, 435] width 36 height 14
click at [0, 0] on input "AWS" at bounding box center [0, 0] width 0 height 0
click at [846, 437] on label "AWS" at bounding box center [853, 435] width 36 height 14
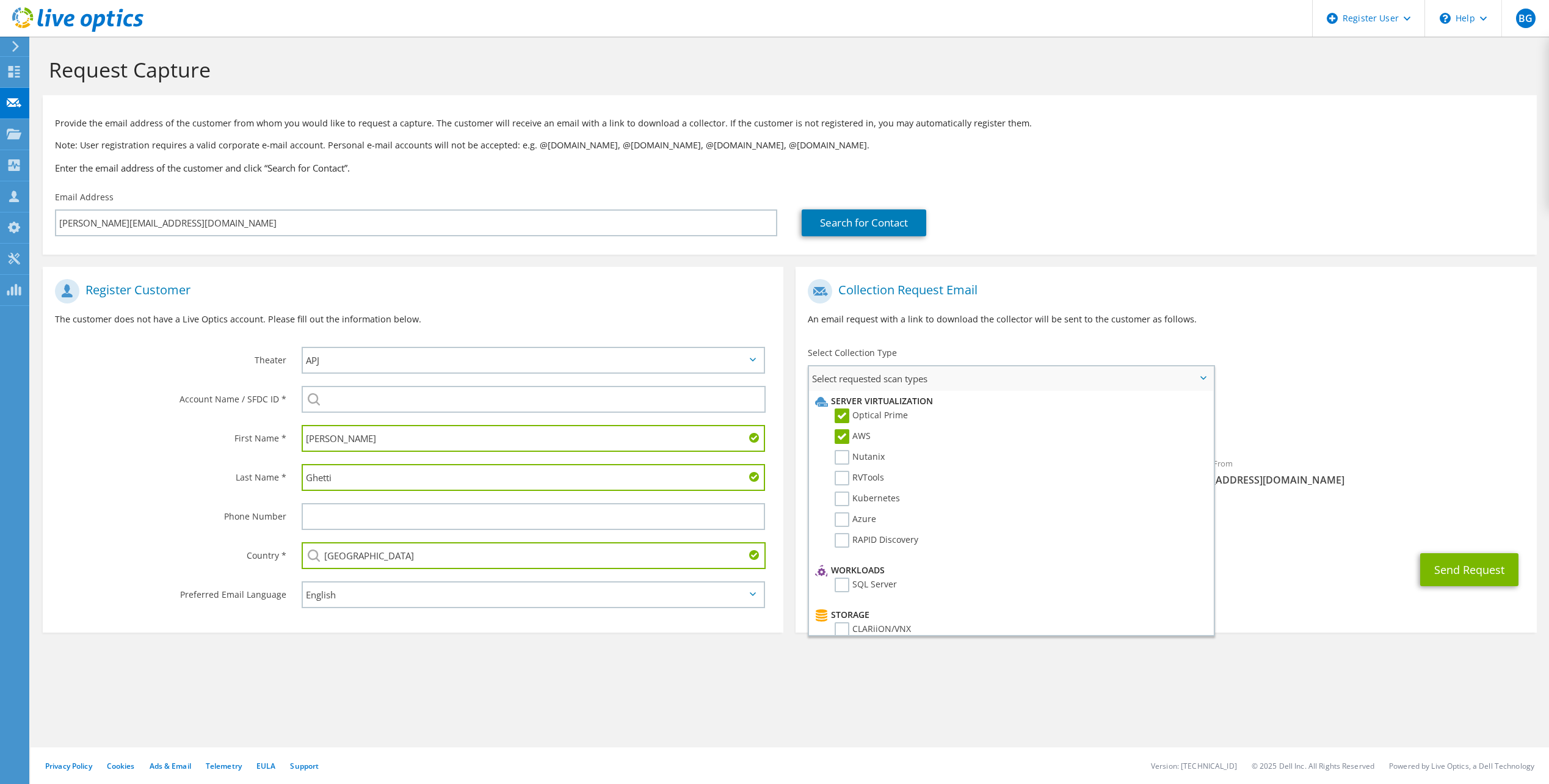
click at [0, 0] on input "AWS" at bounding box center [0, 0] width 0 height 0
click at [1325, 323] on p "An email request with a link to download the collector will be sent to the cust…" at bounding box center [1166, 319] width 716 height 13
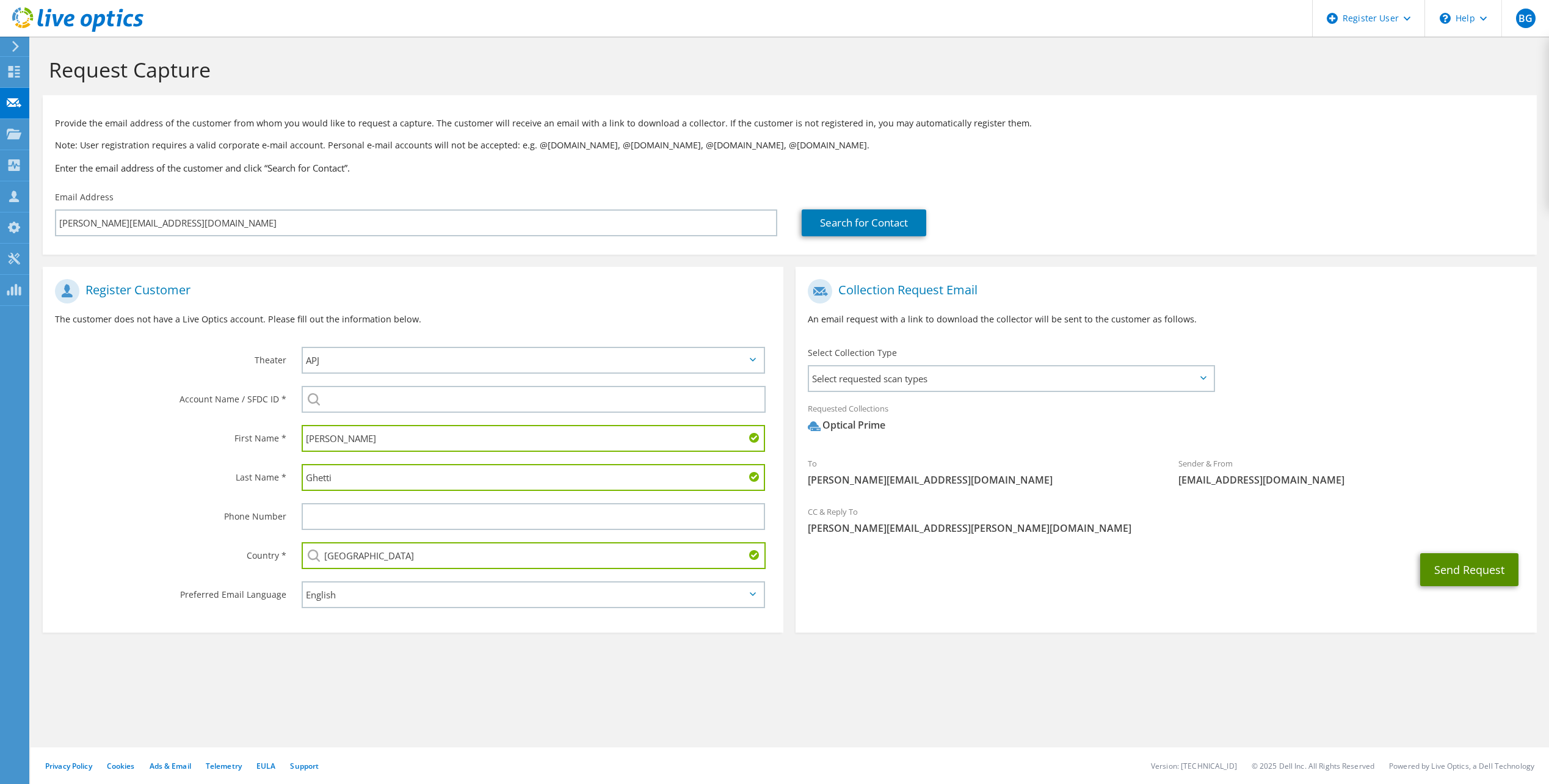
click at [1463, 562] on button "Send Request" at bounding box center [1469, 569] width 98 height 33
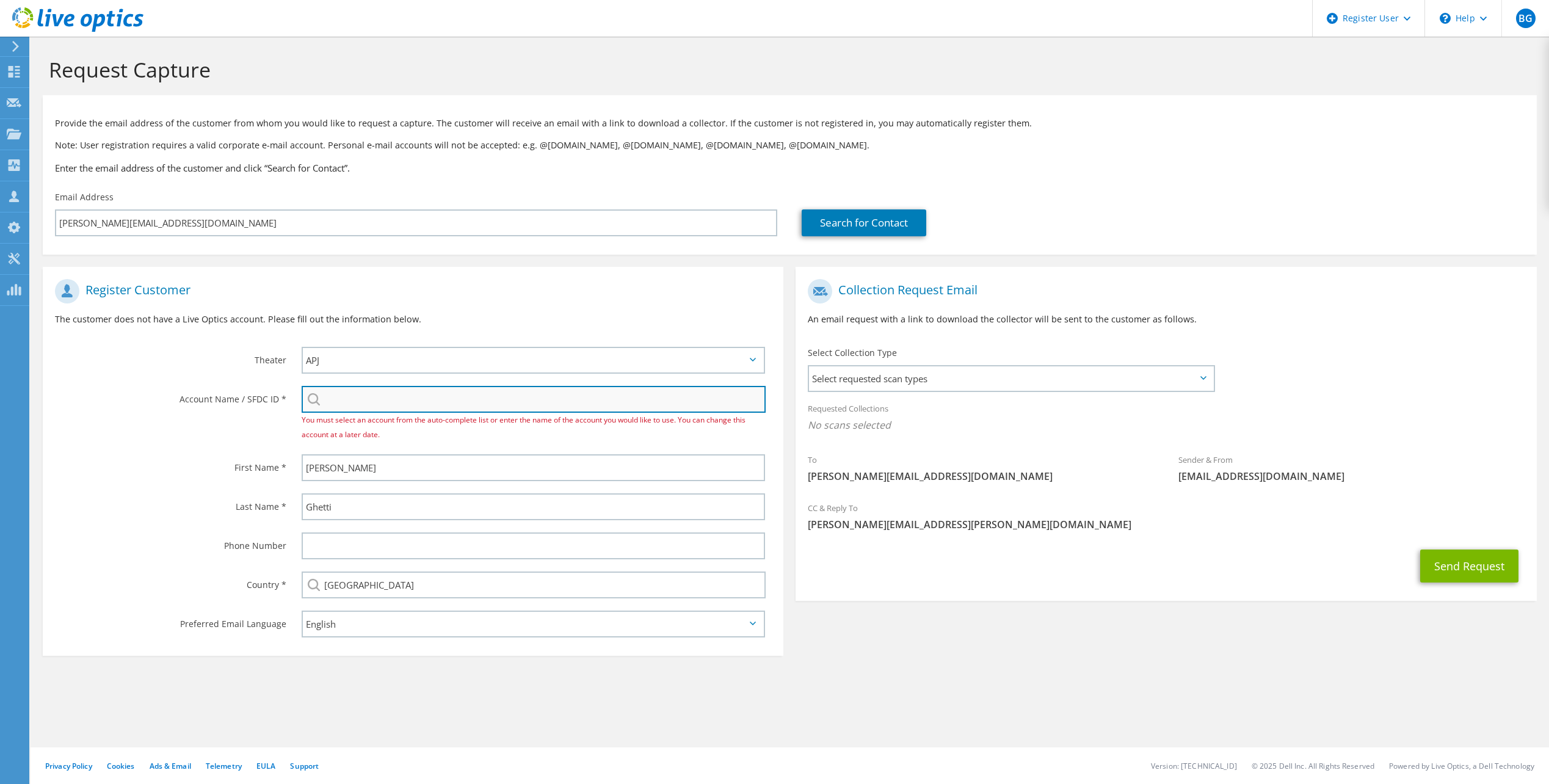
click at [489, 402] on input "search" at bounding box center [534, 399] width 464 height 27
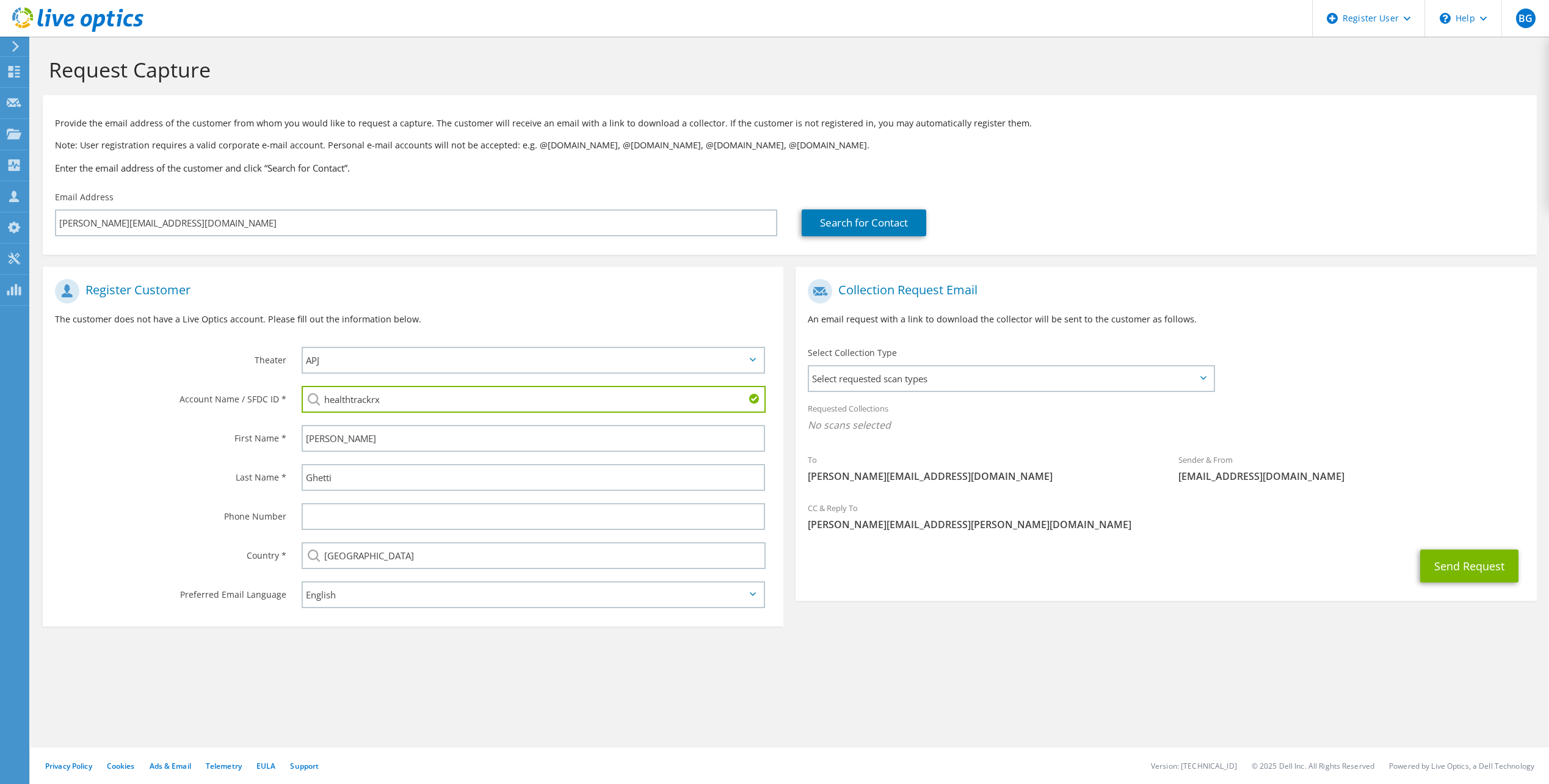
click at [383, 415] on li "Healthtrackrx : NA" at bounding box center [371, 407] width 140 height 14
type input "Healthtrackrx : NA"
click at [808, 613] on div "Register Customer The customer does not have a Live Optics account. Please fill…" at bounding box center [789, 444] width 1506 height 378
click at [1020, 390] on span "Select requested scan types" at bounding box center [1010, 379] width 404 height 25
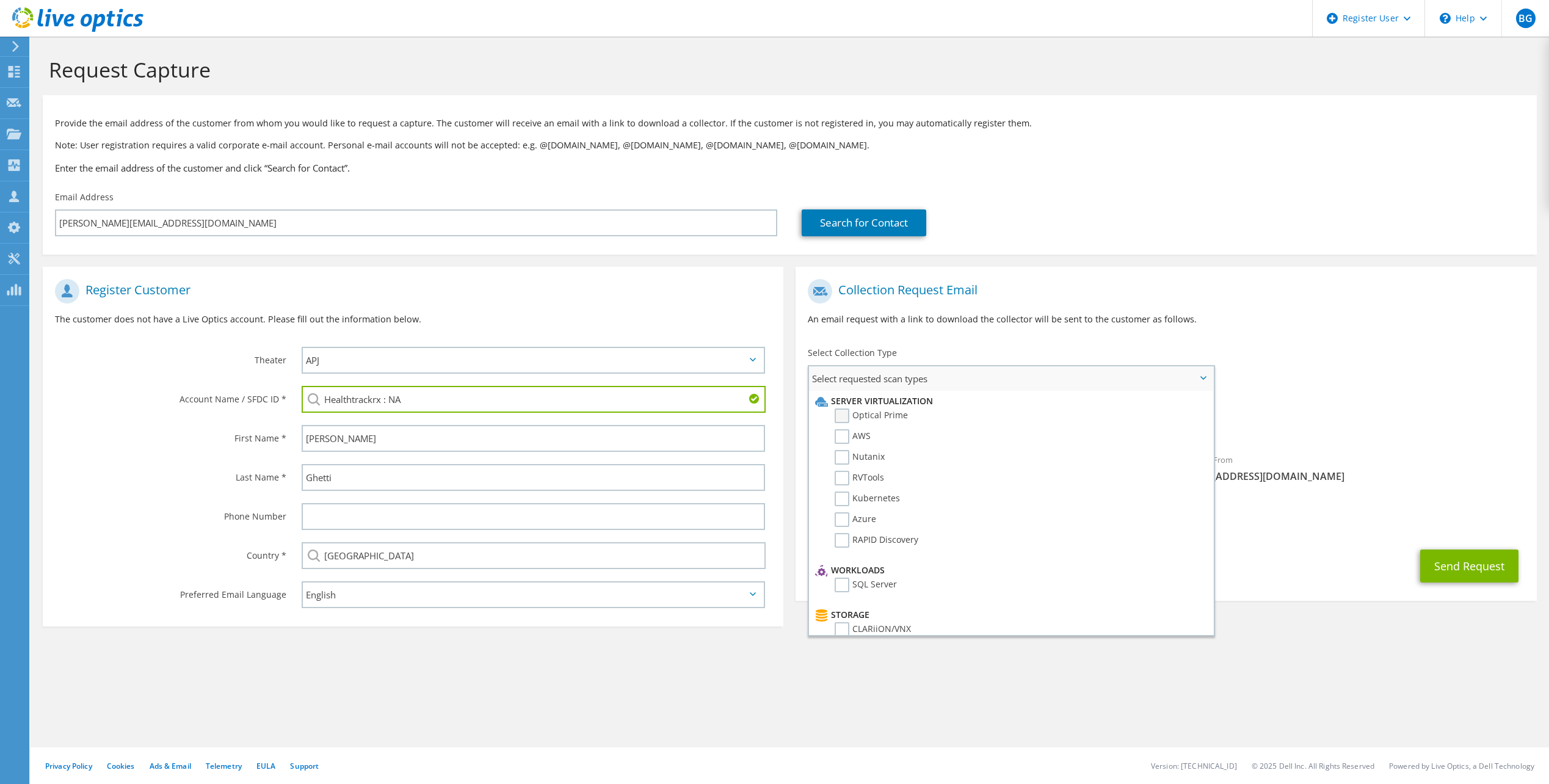
click at [871, 411] on label "Optical Prime" at bounding box center [871, 415] width 74 height 14
click at [0, 0] on input "Optical Prime" at bounding box center [0, 0] width 0 height 0
click at [1375, 419] on span "Optical Prime" at bounding box center [1166, 428] width 716 height 20
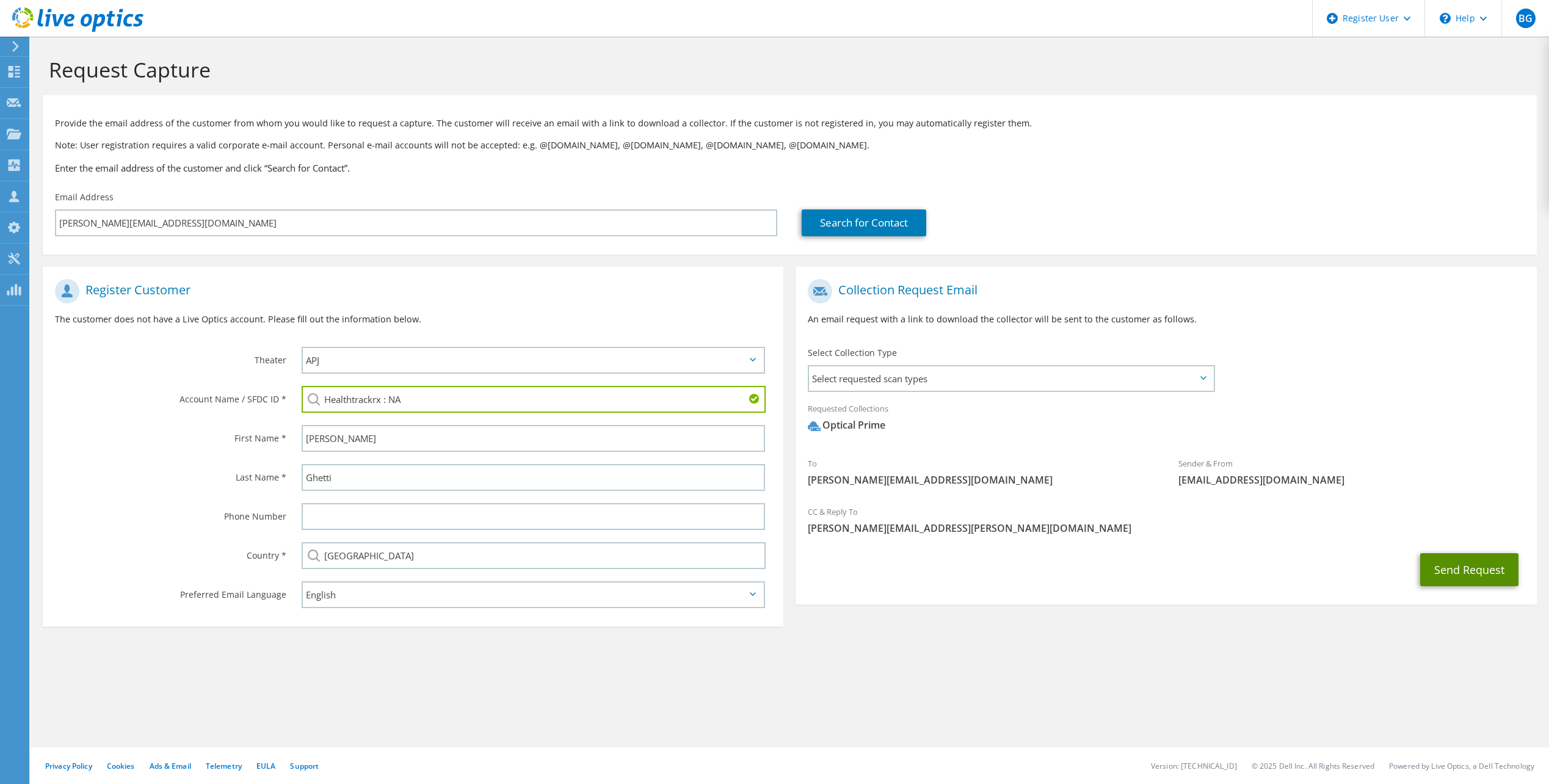
click at [1469, 568] on button "Send Request" at bounding box center [1469, 569] width 98 height 33
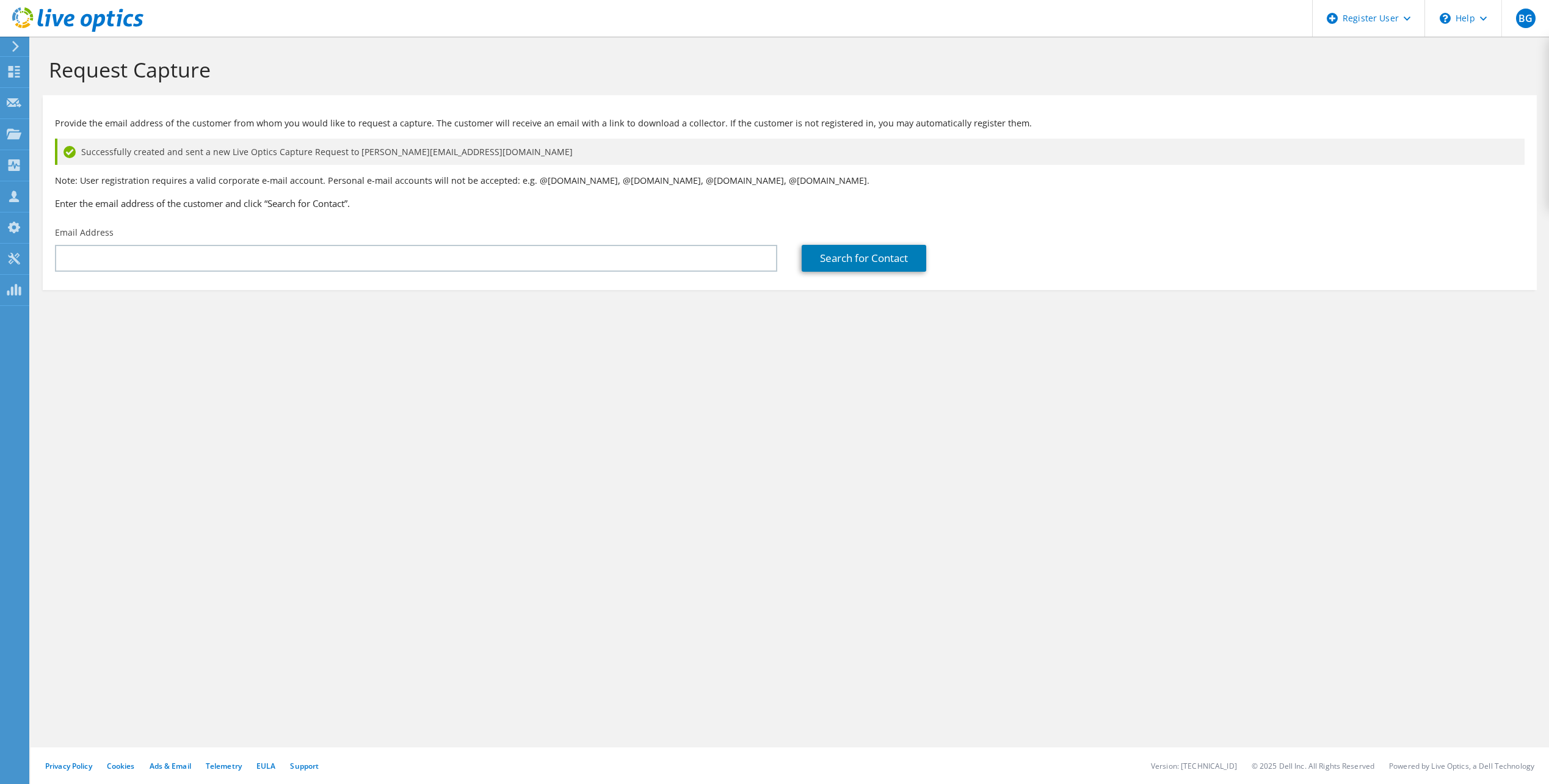
click at [653, 243] on div "Email Address" at bounding box center [416, 249] width 747 height 57
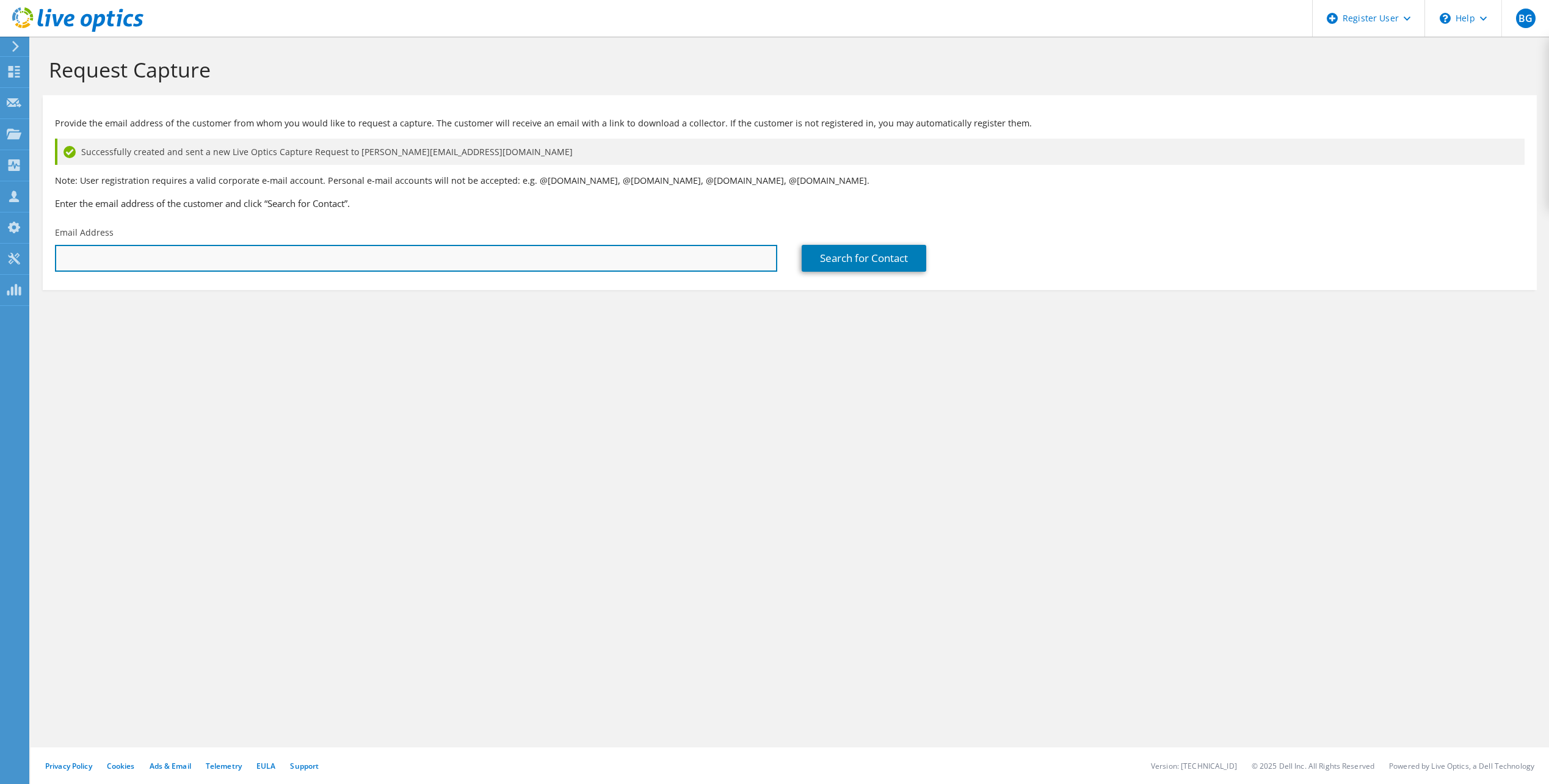
click at [647, 259] on input "text" at bounding box center [416, 258] width 722 height 27
paste input "tim.ghetti@healthtrackrx.com"
type input "tim.ghetti@healthtrackrx.com"
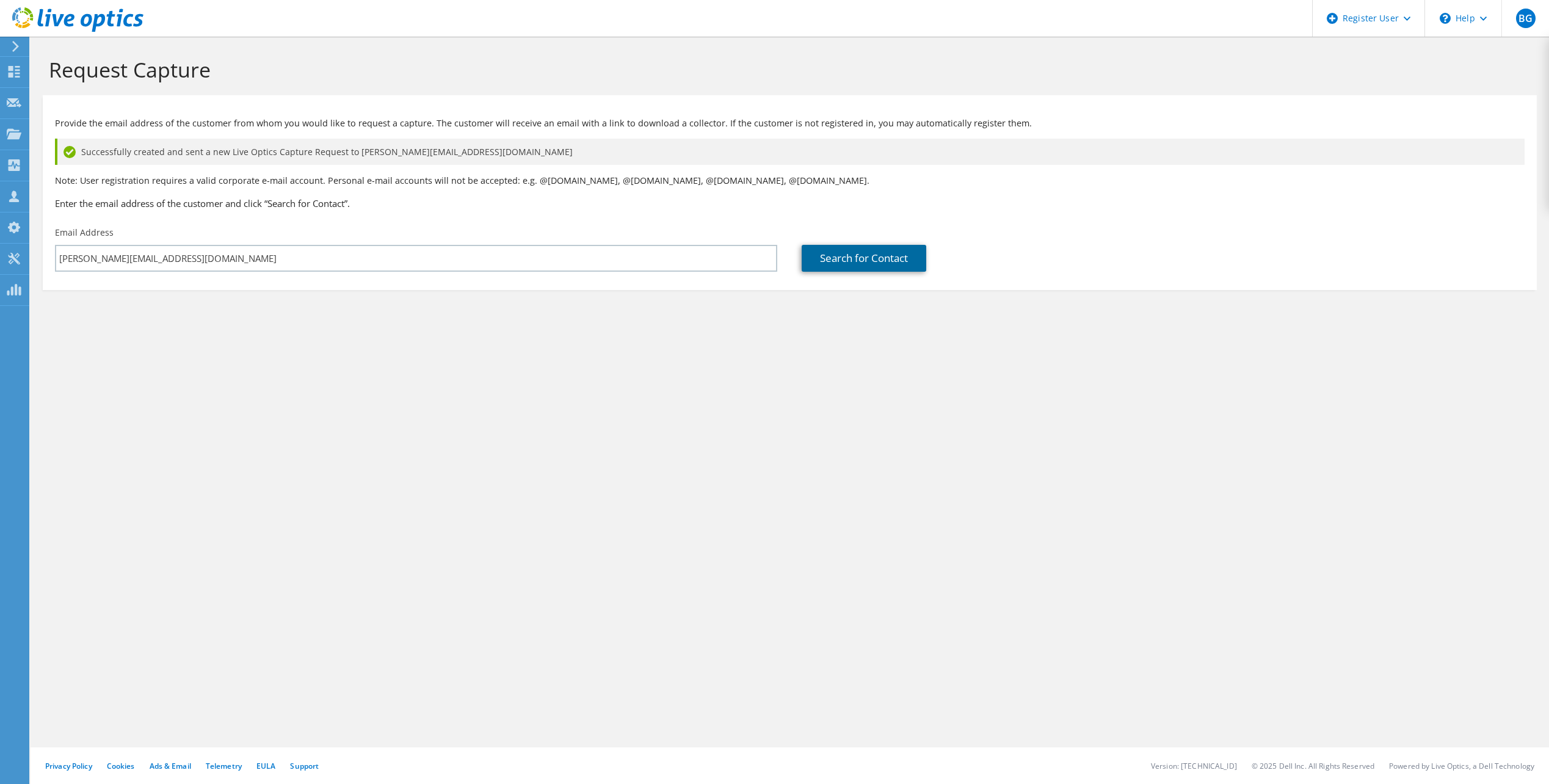
click at [824, 257] on link "Search for Contact" at bounding box center [863, 258] width 124 height 27
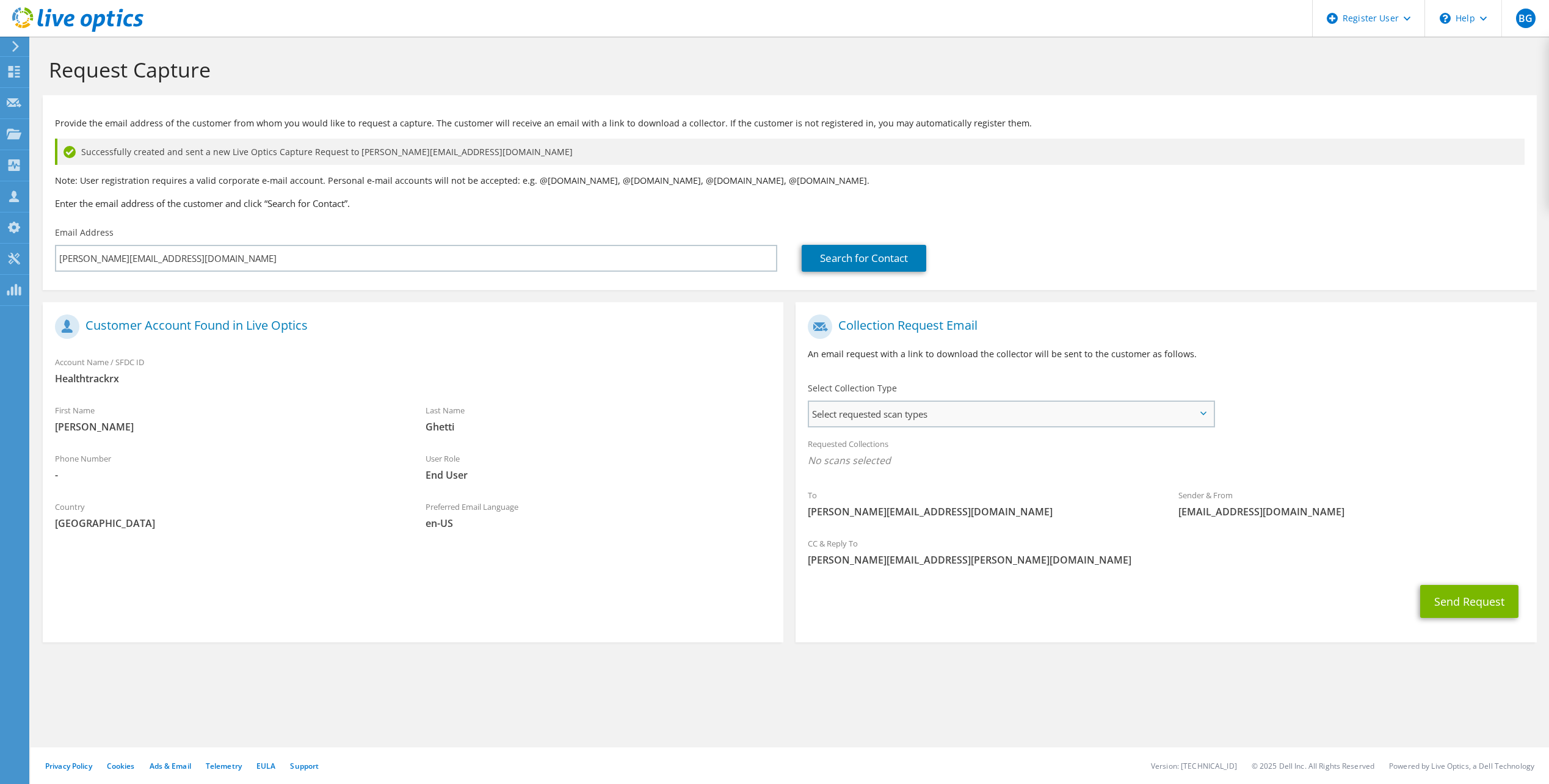
click at [844, 420] on span "Select requested scan types" at bounding box center [1010, 414] width 404 height 25
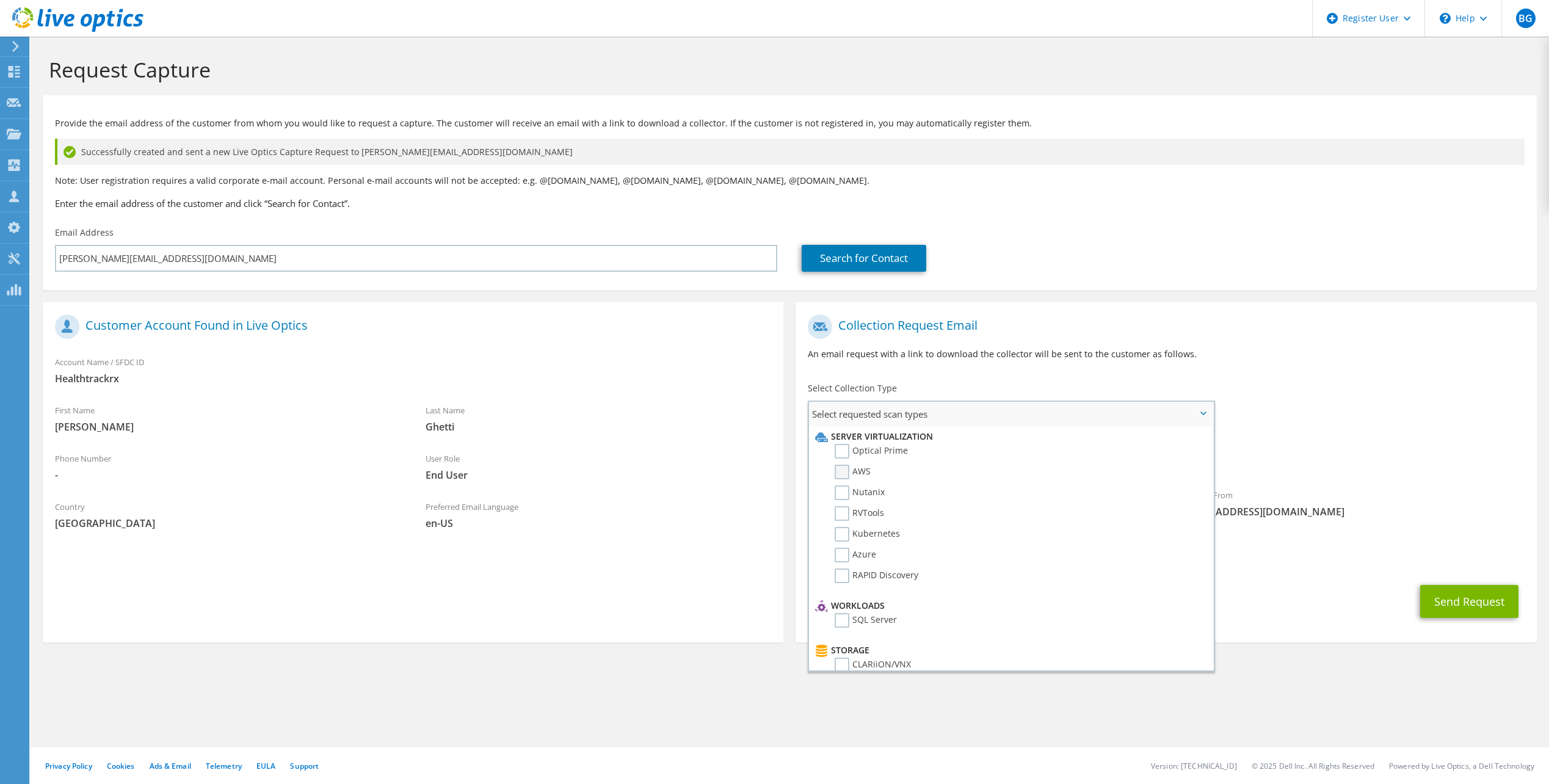
click at [866, 467] on label "AWS" at bounding box center [853, 471] width 36 height 14
click at [0, 0] on input "AWS" at bounding box center [0, 0] width 0 height 0
click at [1435, 400] on div "To tim.ghetti@healthtrackrx.com Sender & From liveoptics@liveoptics.com" at bounding box center [1165, 421] width 740 height 226
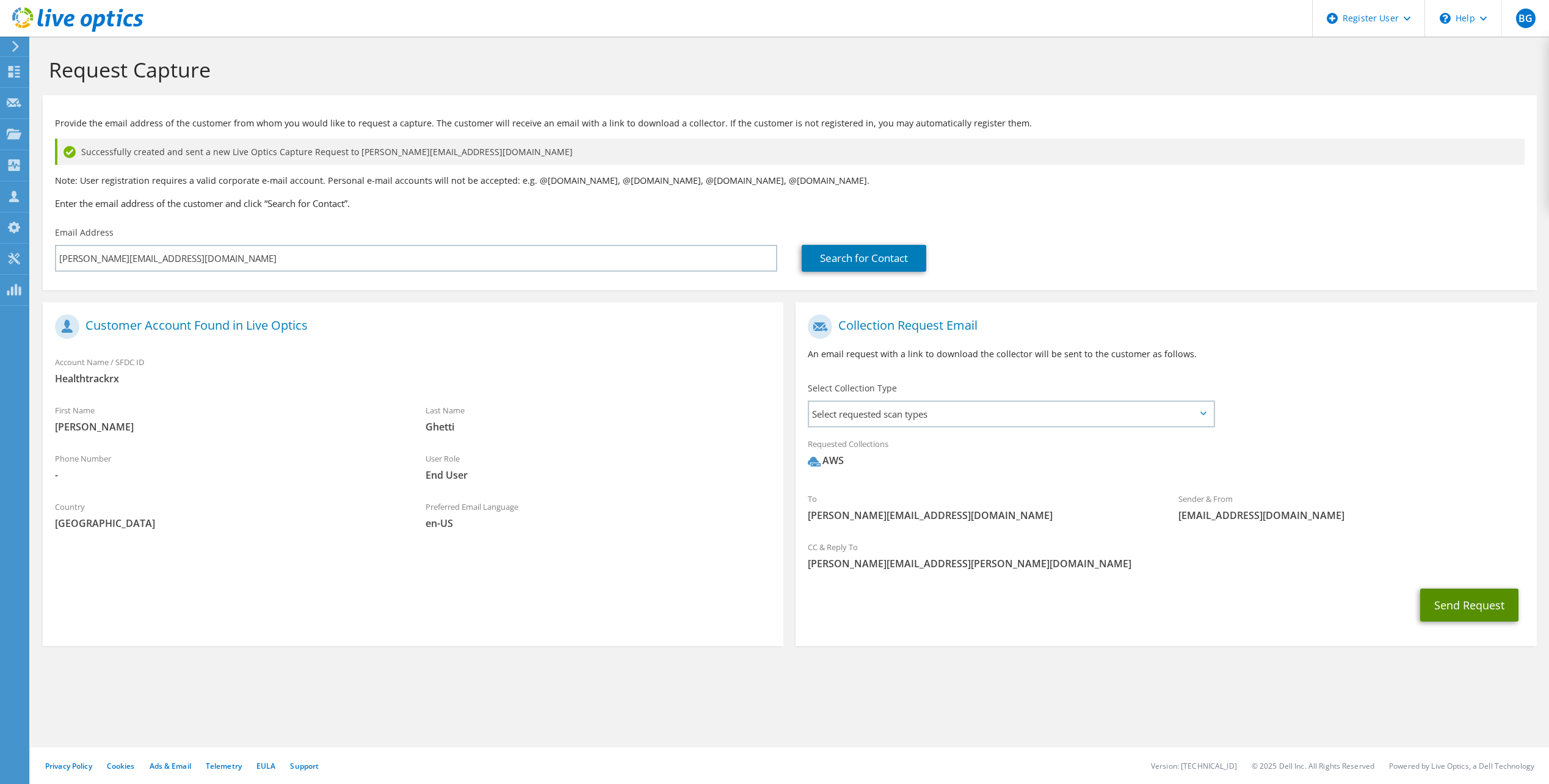
click at [1469, 597] on button "Send Request" at bounding box center [1469, 604] width 98 height 33
